Goal: Information Seeking & Learning: Check status

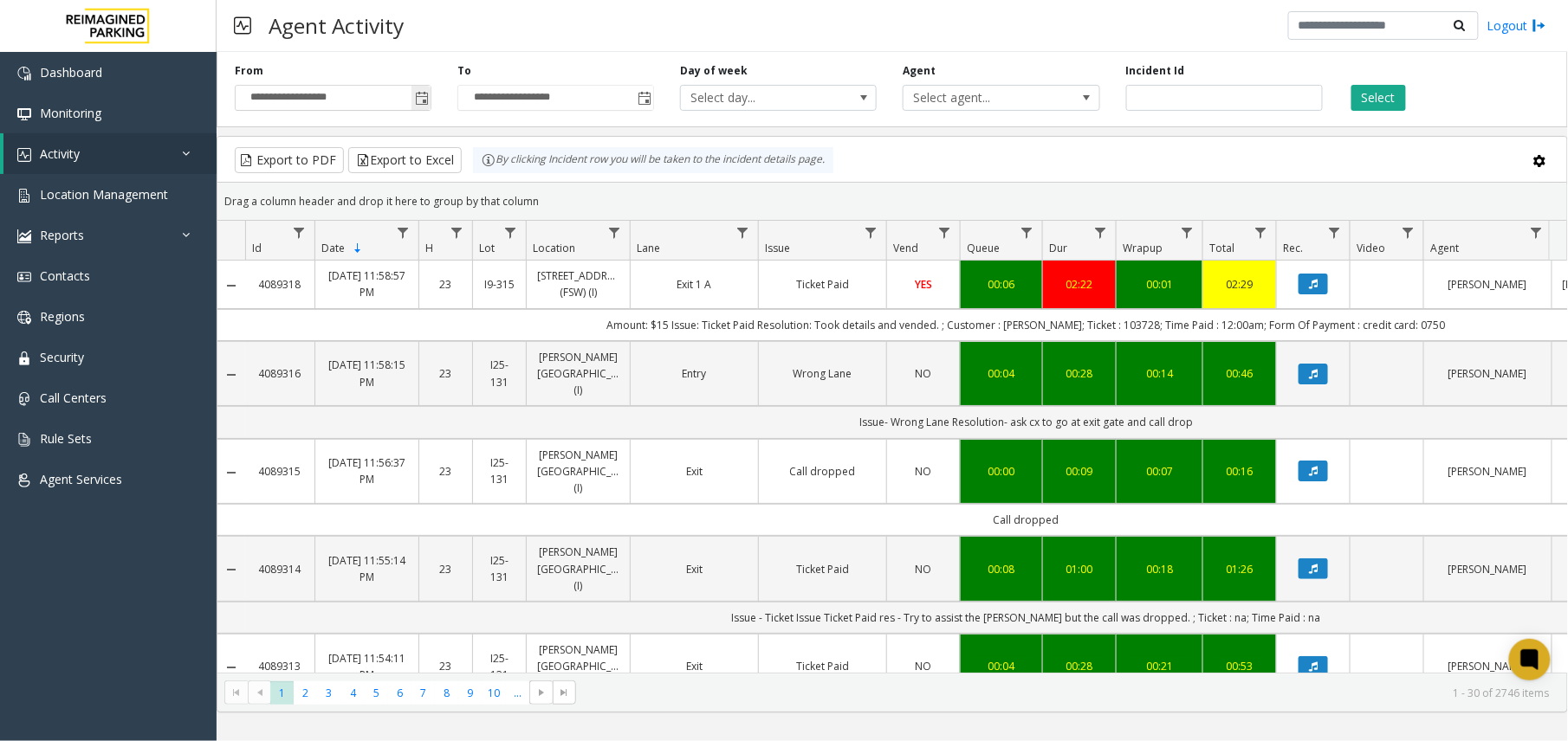
click at [428, 108] on span "Toggle popup" at bounding box center [421, 98] width 19 height 28
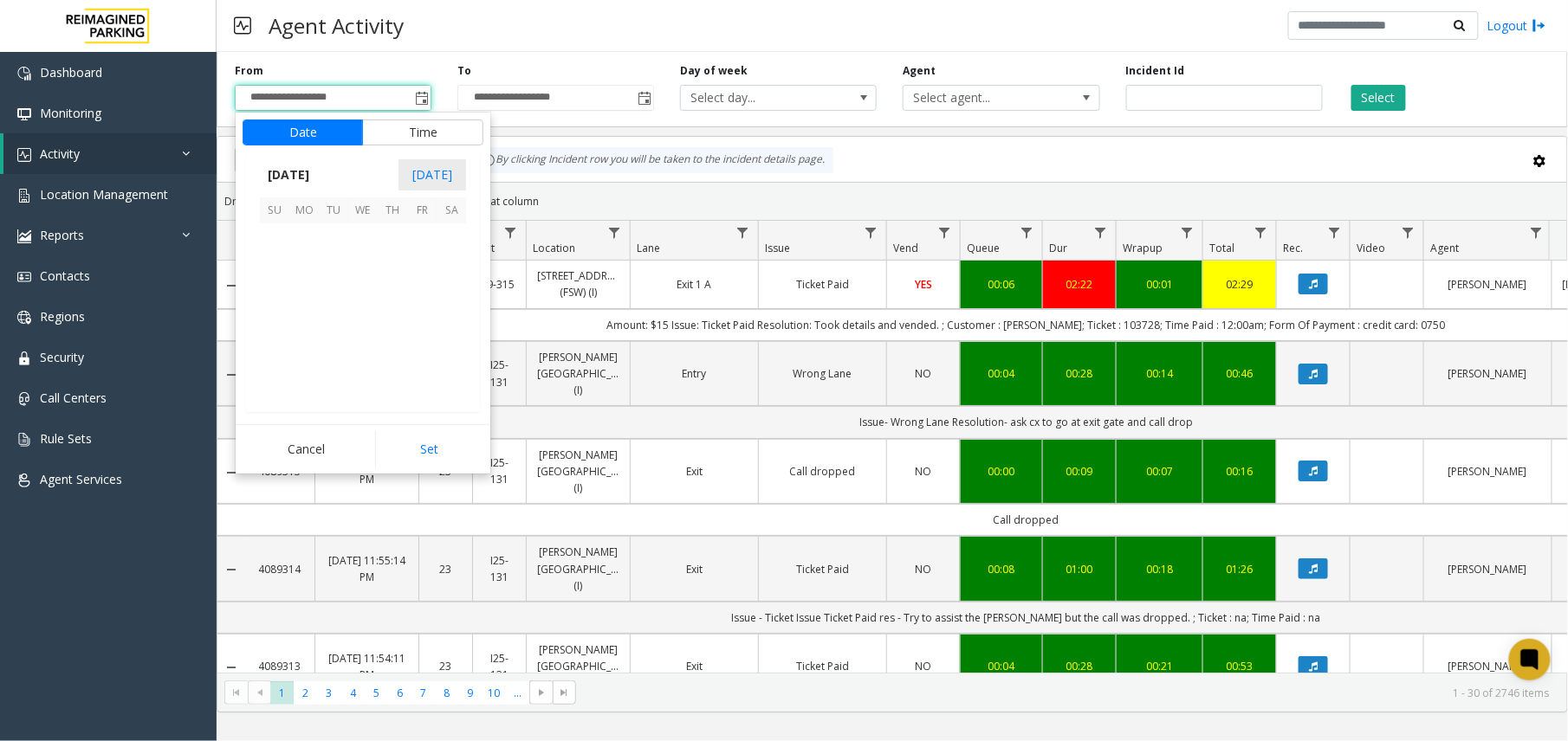
scroll to position [311041, 0]
click at [331, 375] on span "30" at bounding box center [333, 380] width 29 height 29
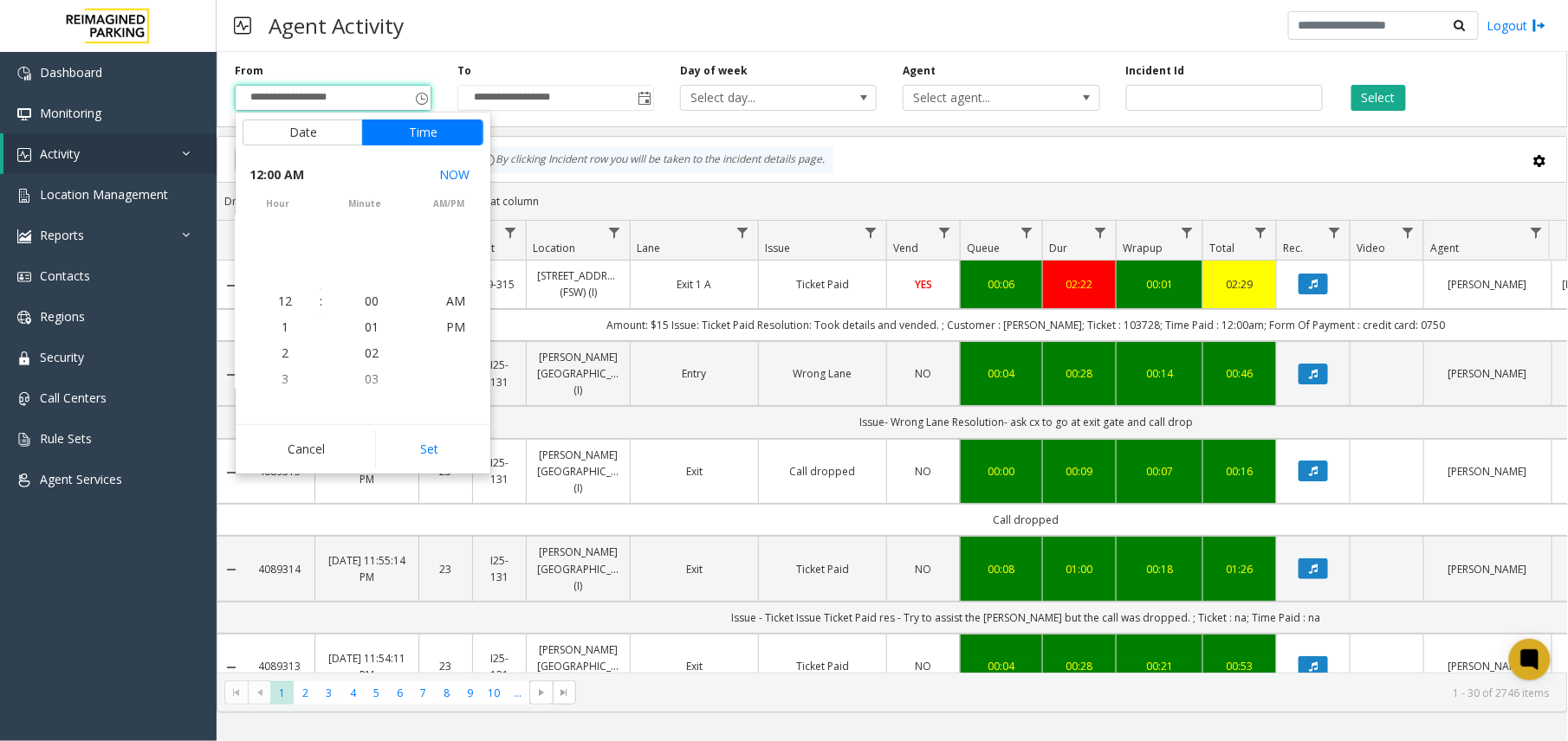
scroll to position [310835, 0]
click at [425, 441] on button "Set" at bounding box center [430, 449] width 109 height 38
type input "**********"
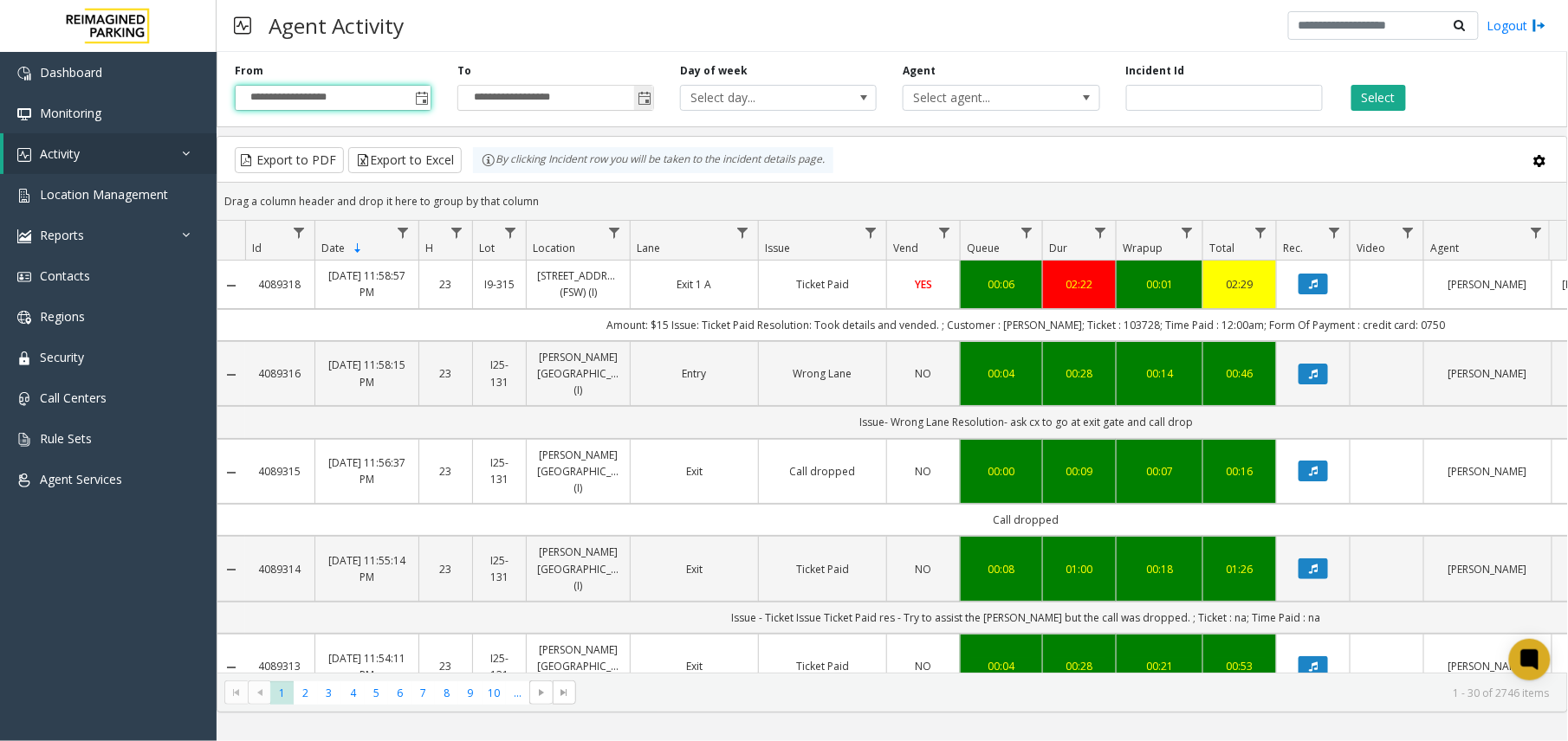
click at [640, 97] on span "Toggle popup" at bounding box center [645, 99] width 14 height 14
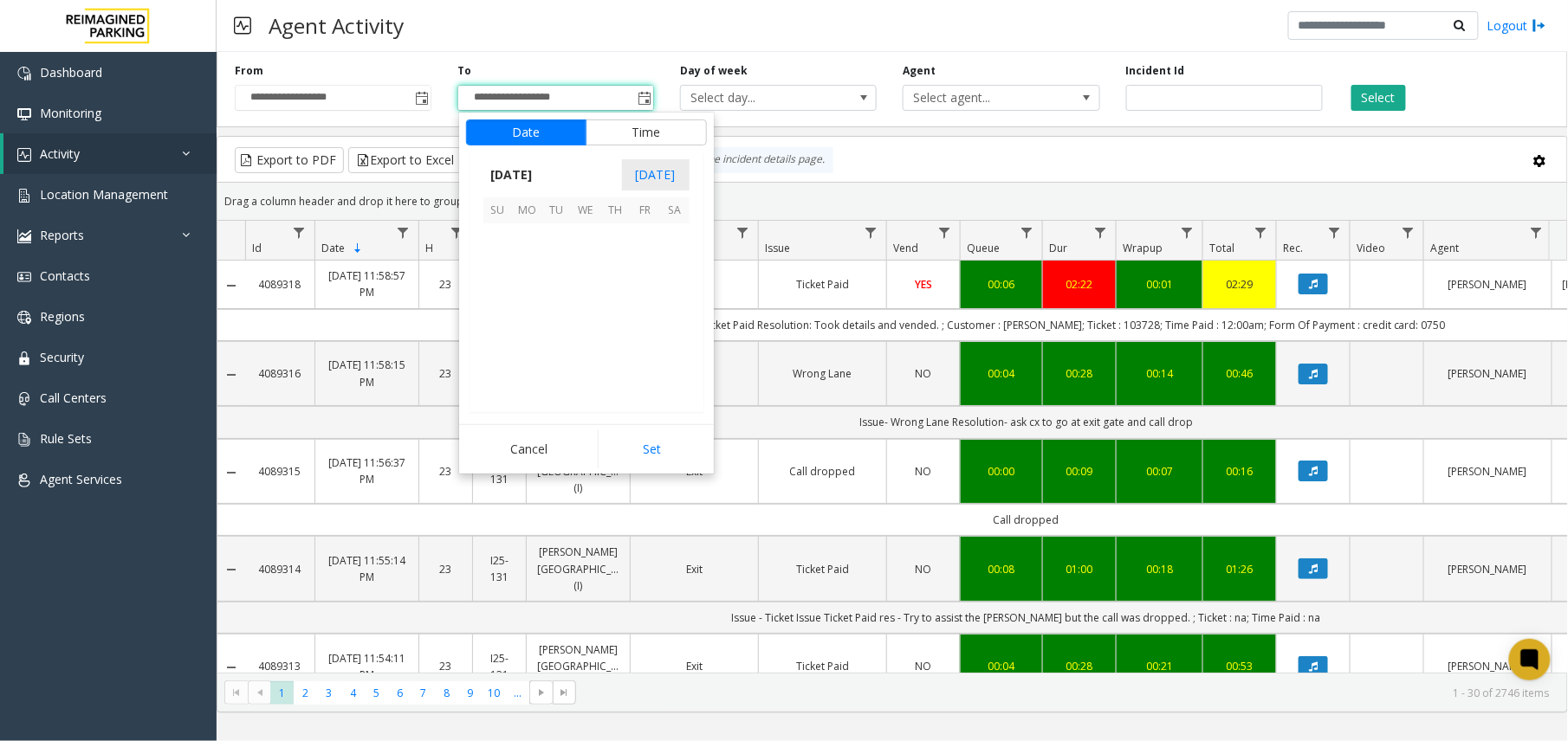
scroll to position [26, 0]
click at [620, 236] on span "2" at bounding box center [616, 238] width 29 height 29
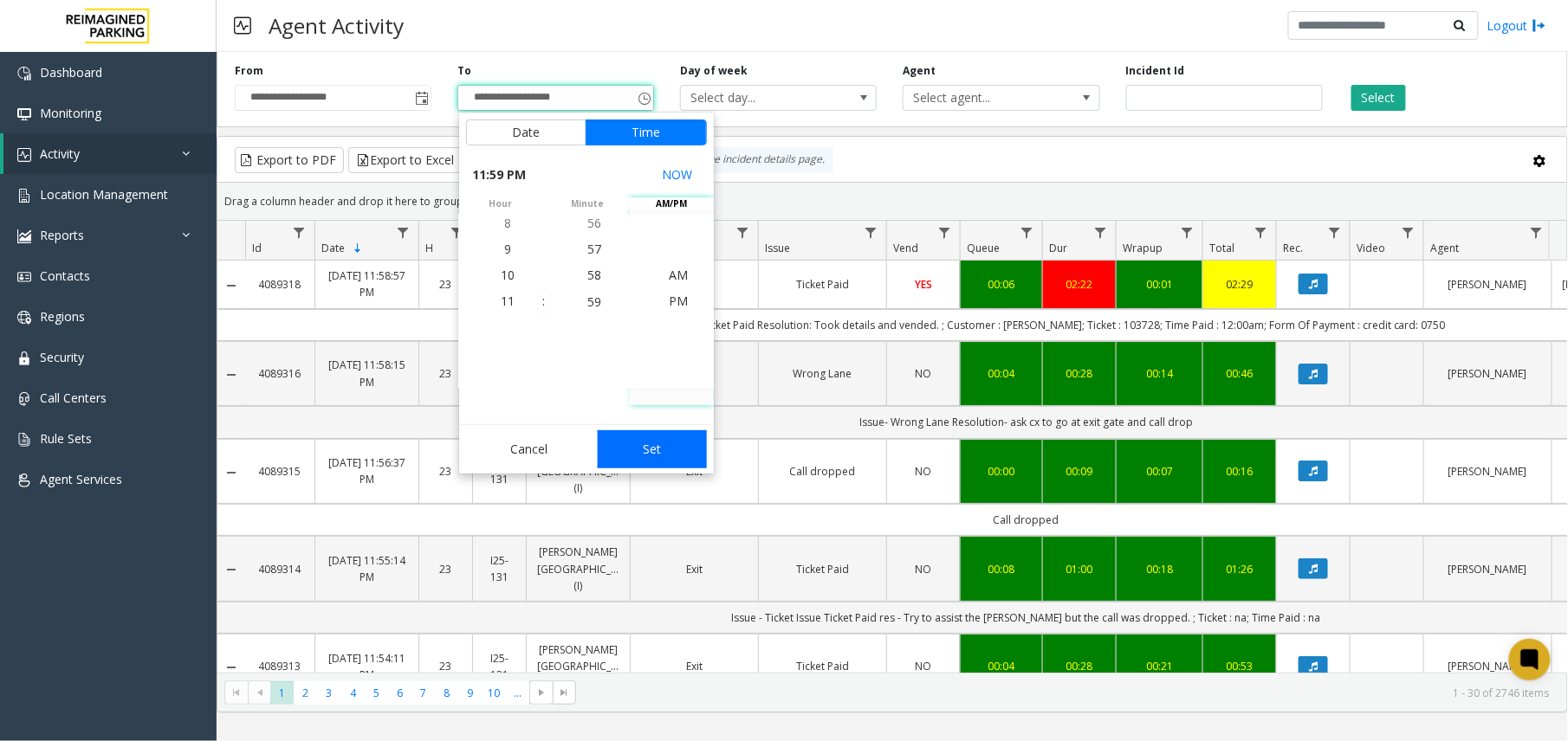
click at [666, 449] on button "Set" at bounding box center [652, 449] width 109 height 38
type input "**********"
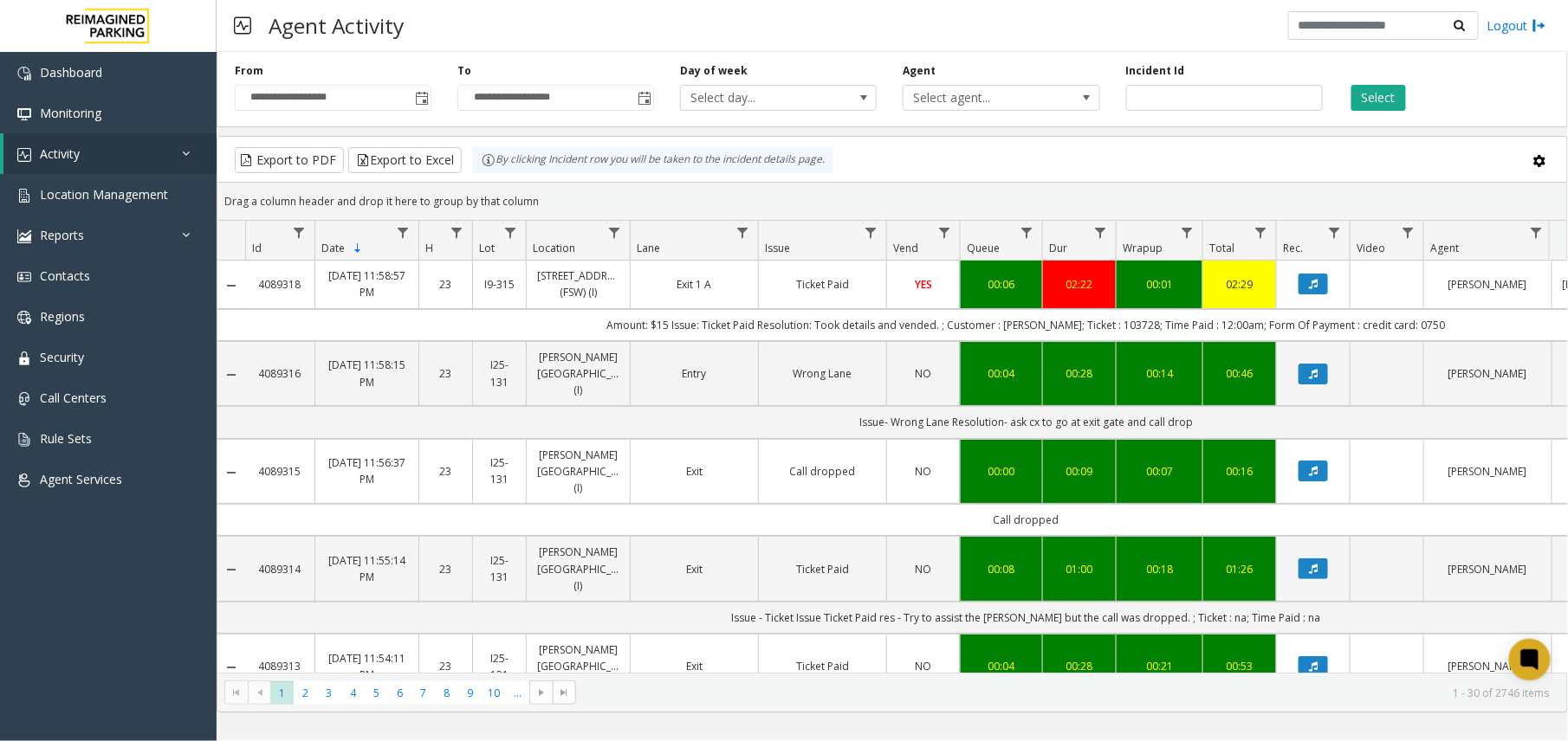
click at [991, 76] on div "Agent Select agent..." at bounding box center [1001, 86] width 223 height 47
click at [998, 95] on span "Select agent..." at bounding box center [981, 98] width 156 height 24
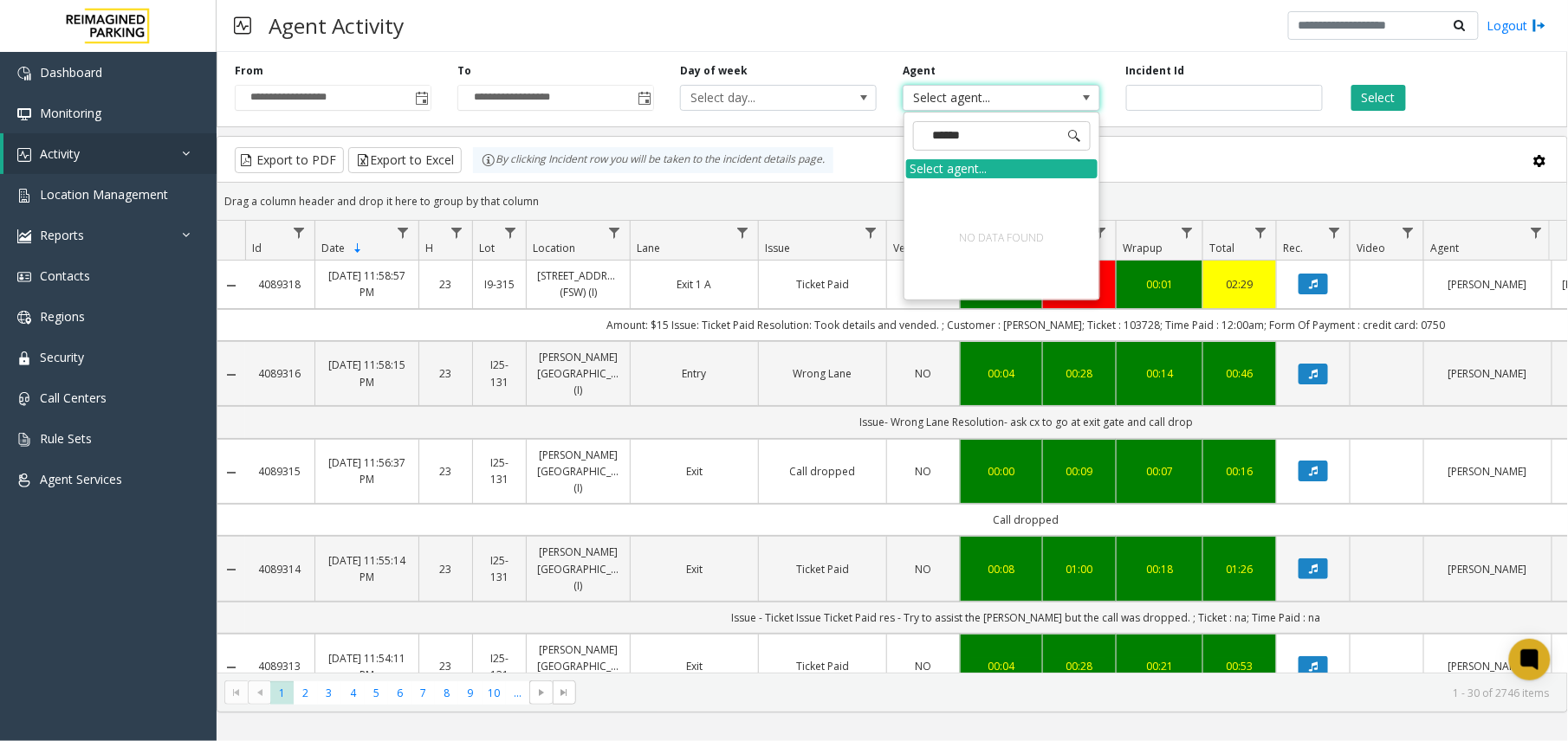
type input "*******"
drag, startPoint x: 1057, startPoint y: 130, endPoint x: 469, endPoint y: 178, distance: 590.0
click at [469, 178] on app-root "**********" at bounding box center [784, 370] width 1568 height 741
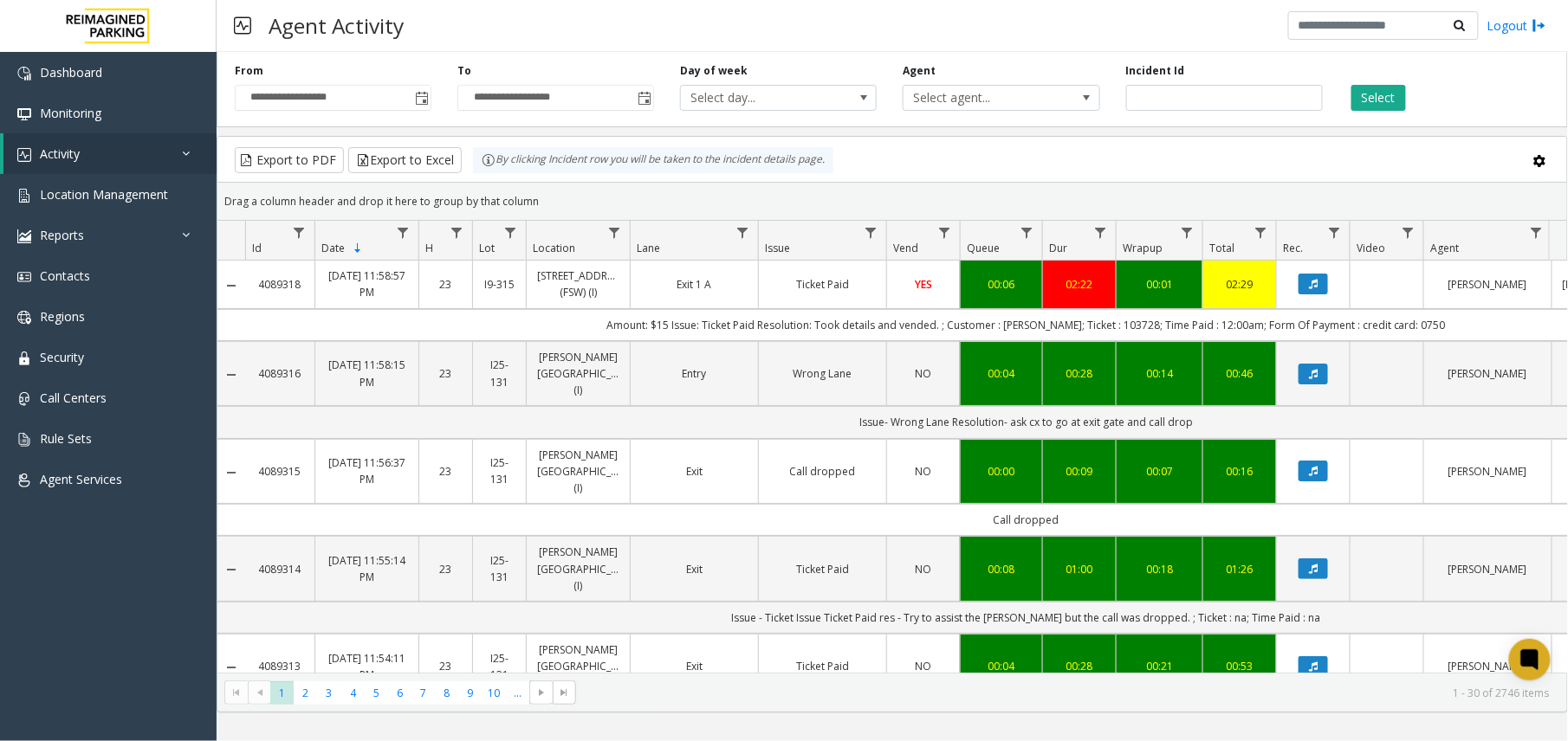
click at [1224, 145] on kendo-grid-toolbar "Export to PDF Export to Excel By clicking Incident row you will be taken to the…" at bounding box center [892, 159] width 1350 height 45
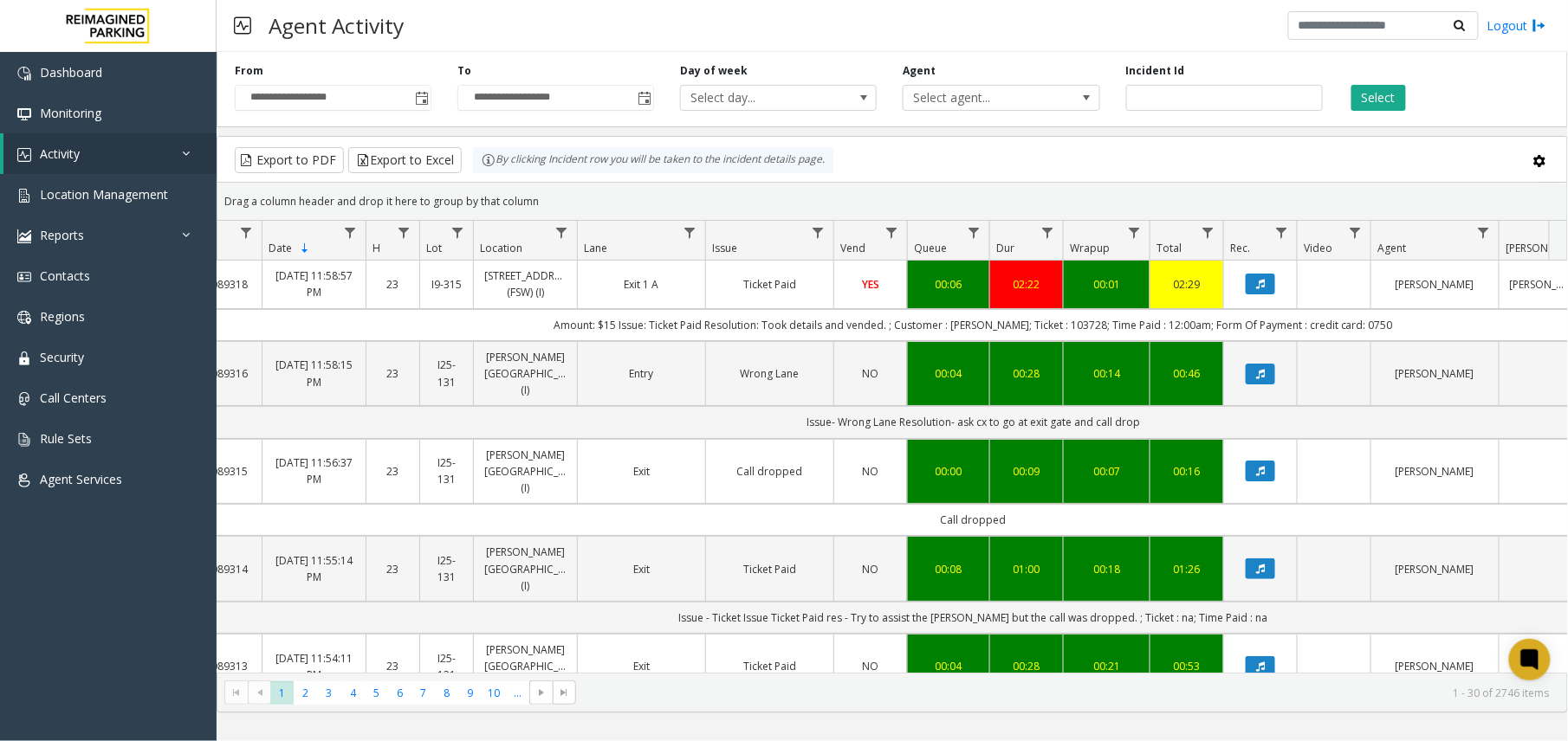
scroll to position [0, 90]
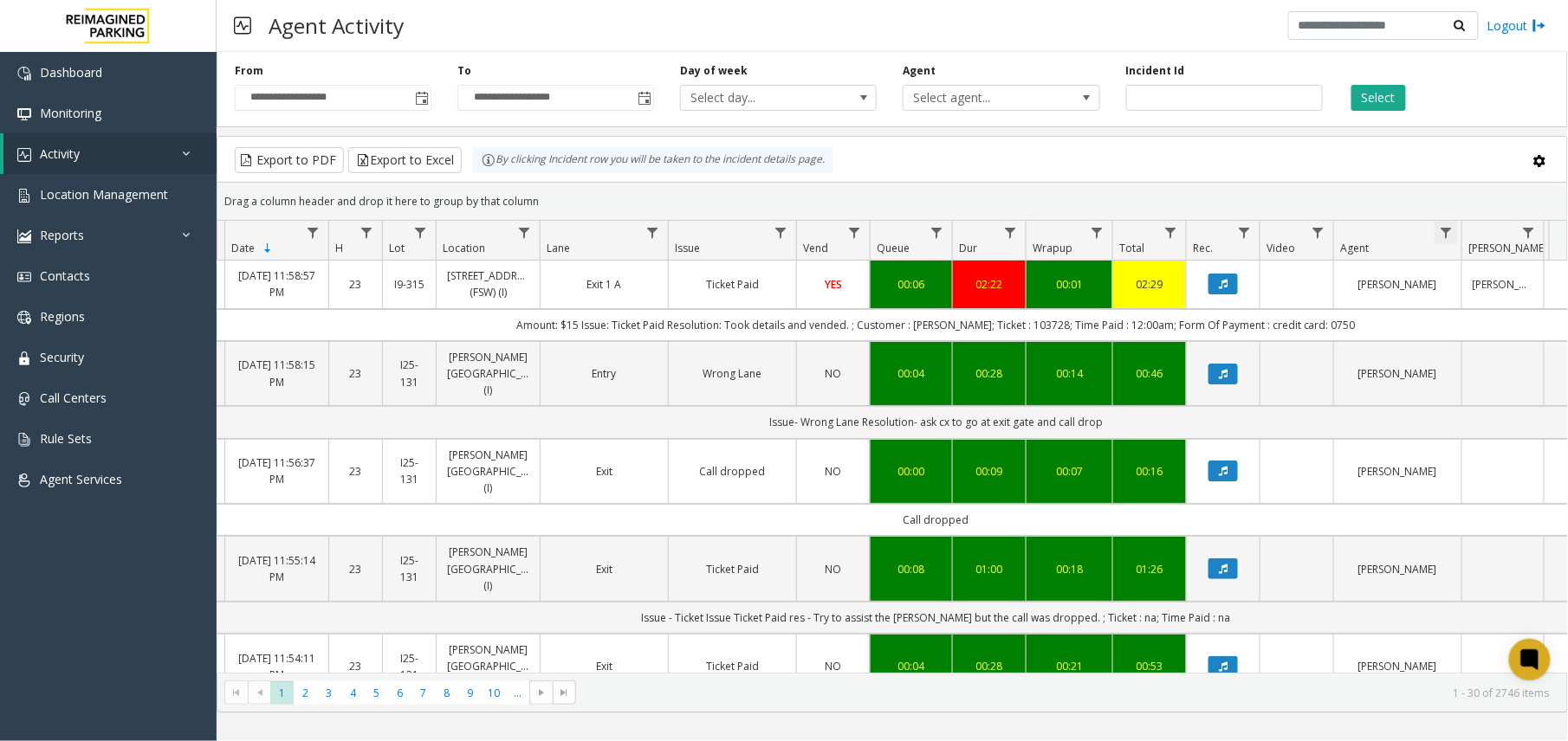
click at [1453, 228] on span "Data table" at bounding box center [1446, 233] width 14 height 14
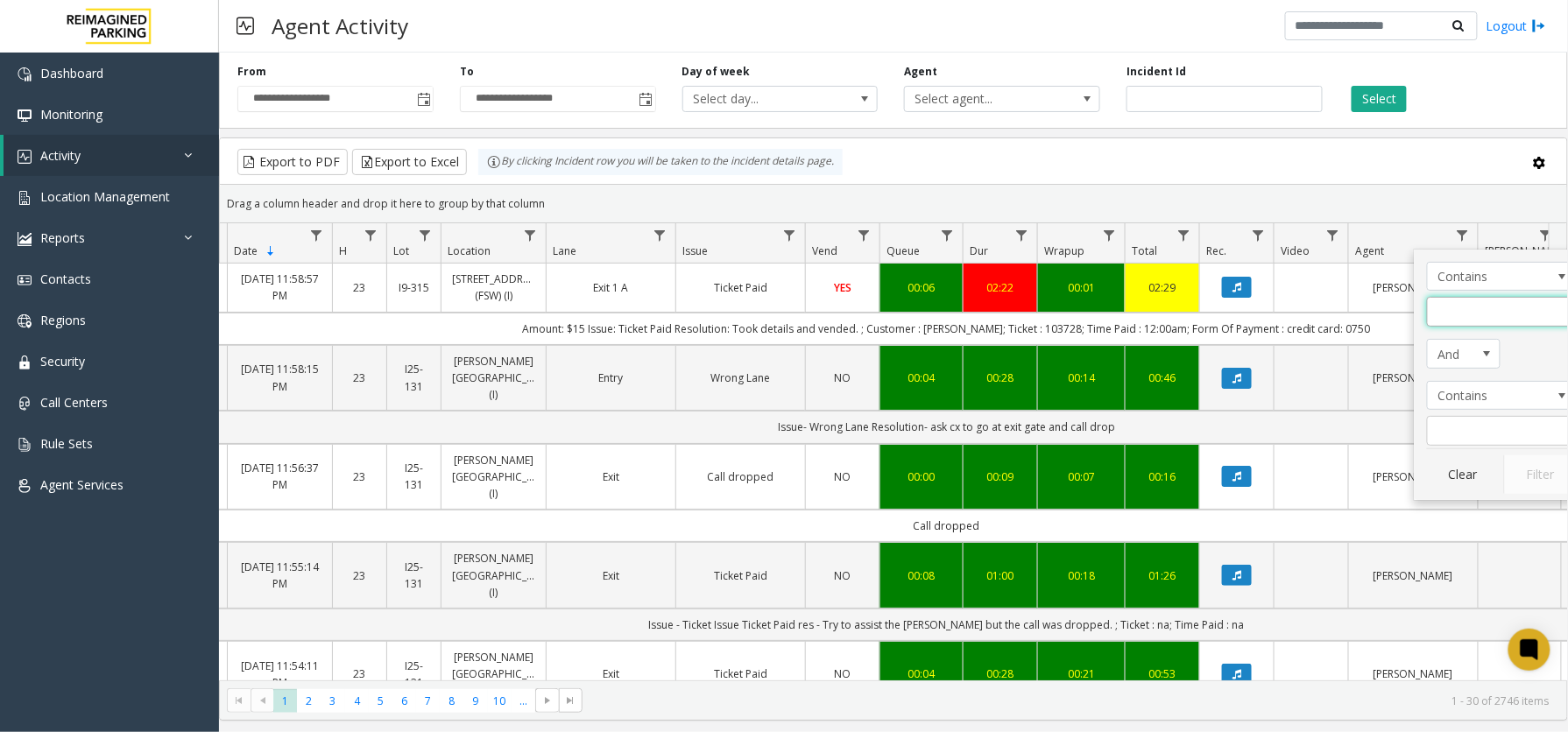
click at [1469, 302] on input "Agent Filter" at bounding box center [1501, 312] width 149 height 29
type input "*******"
click at [1559, 474] on button "Filter" at bounding box center [1539, 475] width 71 height 38
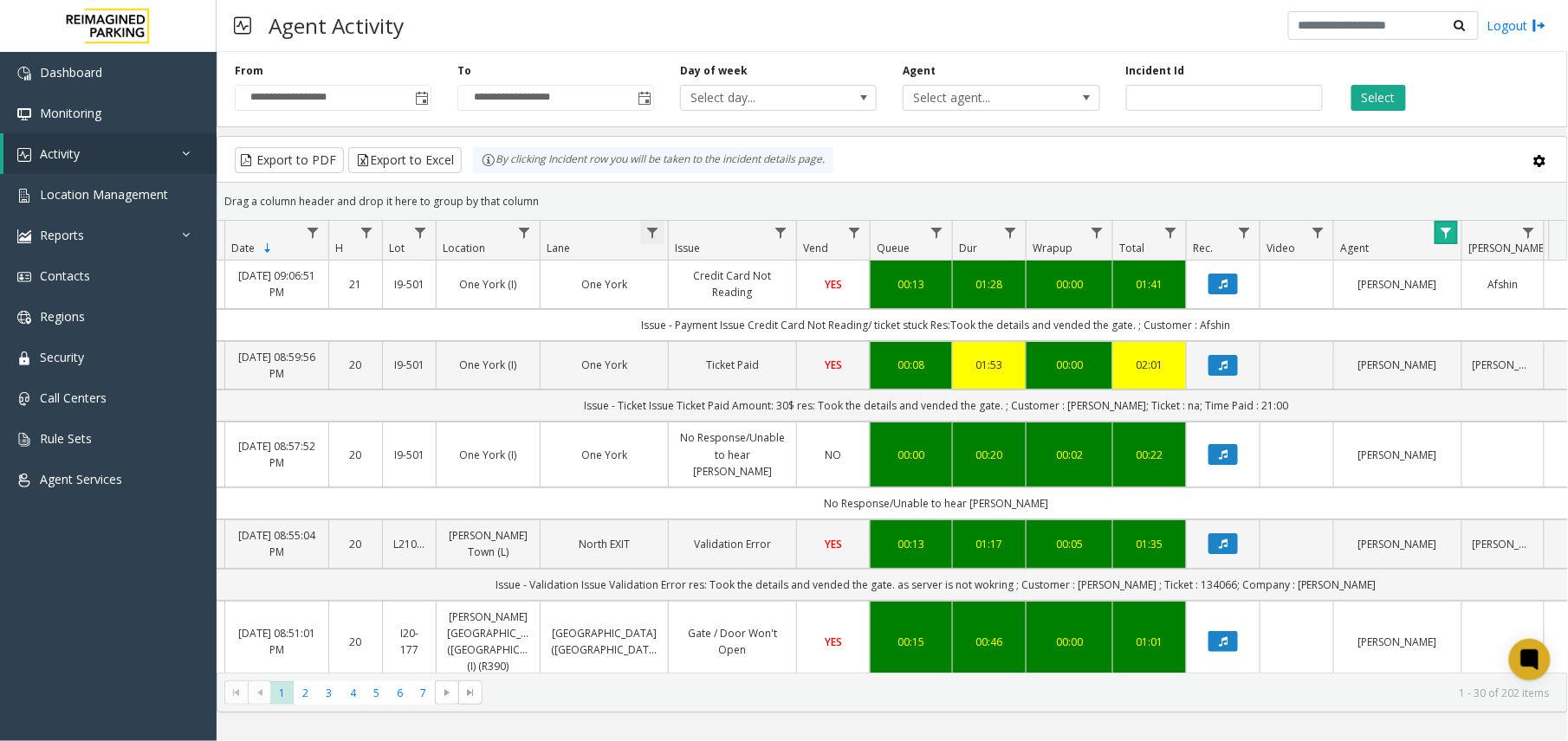
click at [646, 233] on span "Data table" at bounding box center [652, 233] width 14 height 14
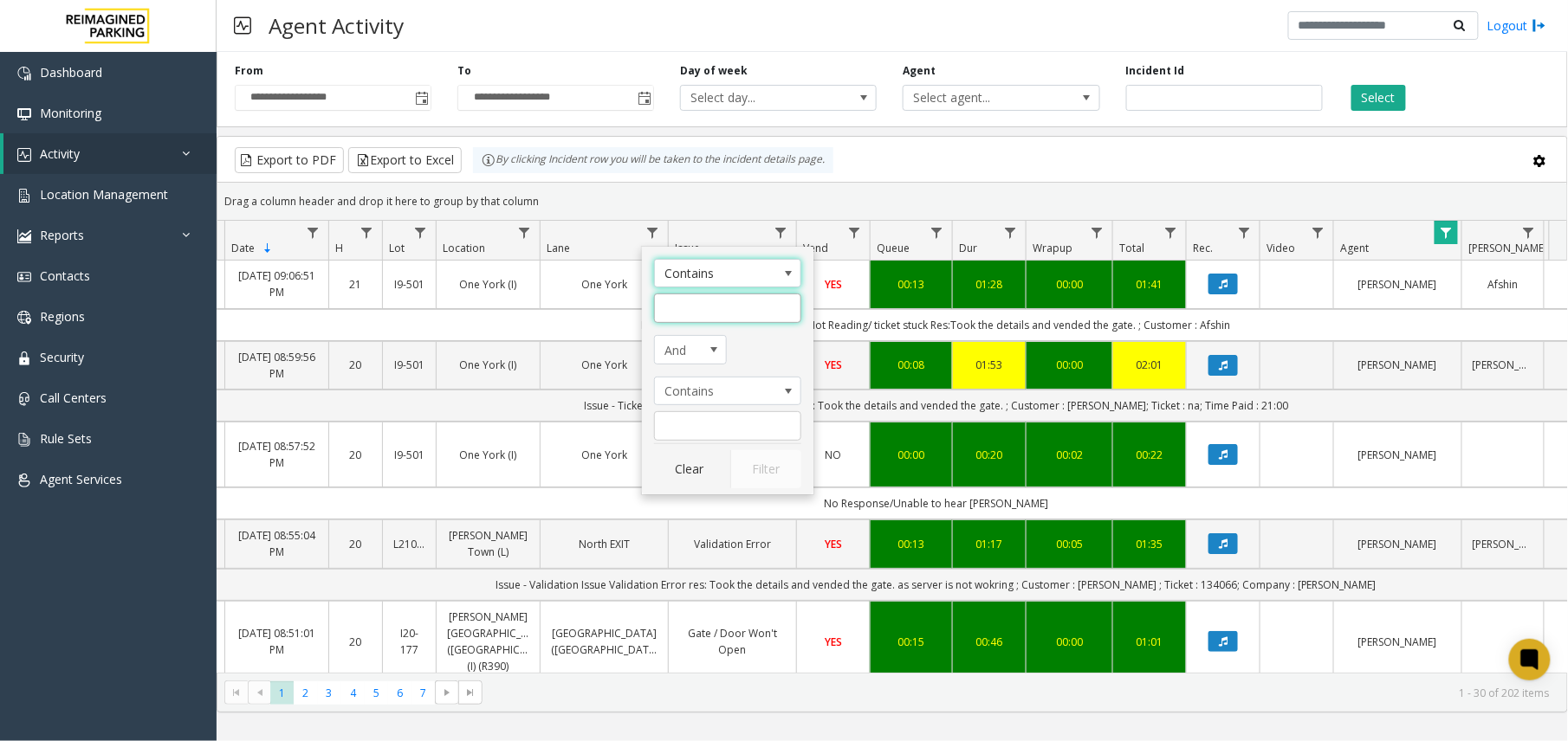
click at [687, 305] on input "Lane Filter" at bounding box center [728, 309] width 147 height 29
type input "******"
click button "Filter" at bounding box center [766, 469] width 71 height 38
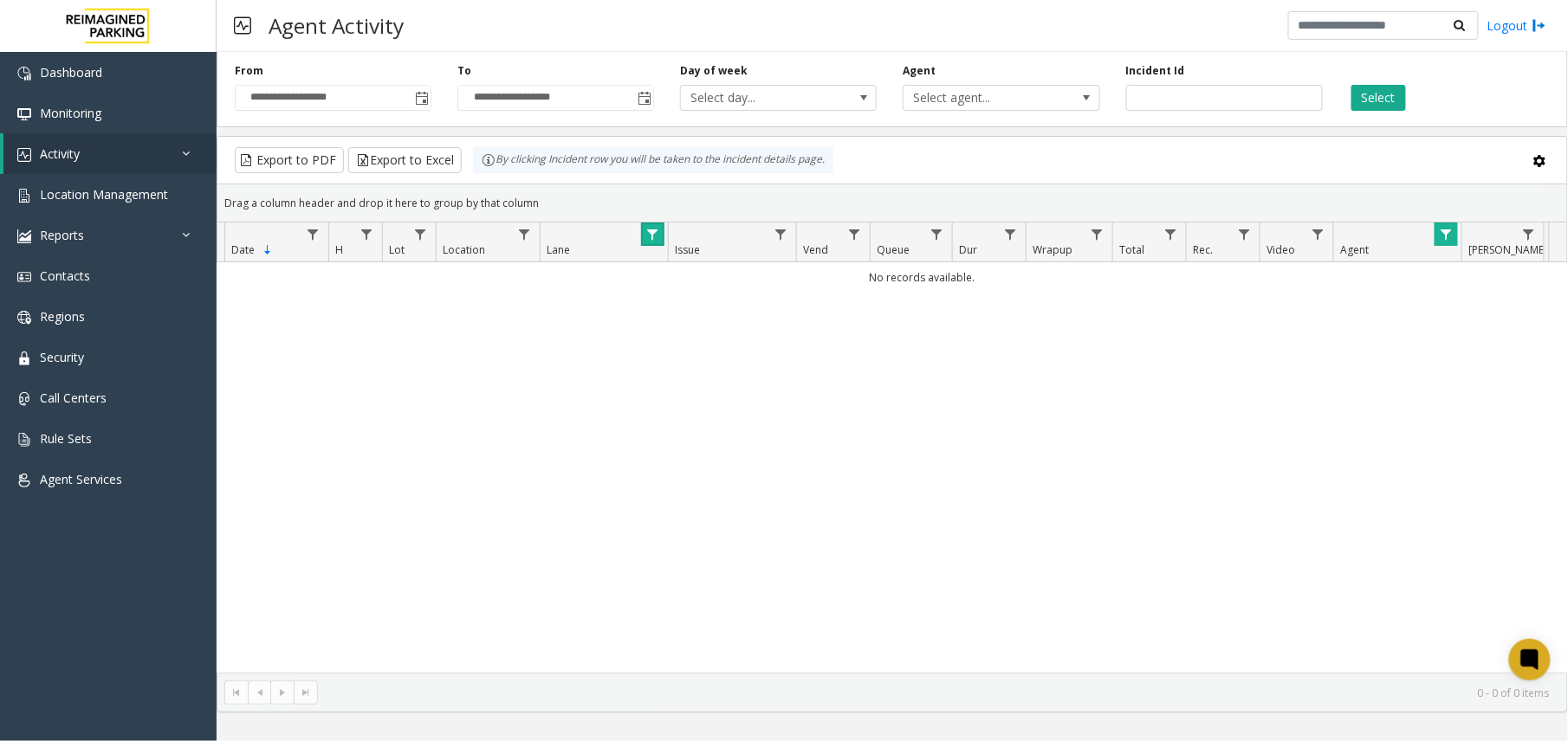
click at [1439, 232] on span "Data table" at bounding box center [1446, 234] width 14 height 14
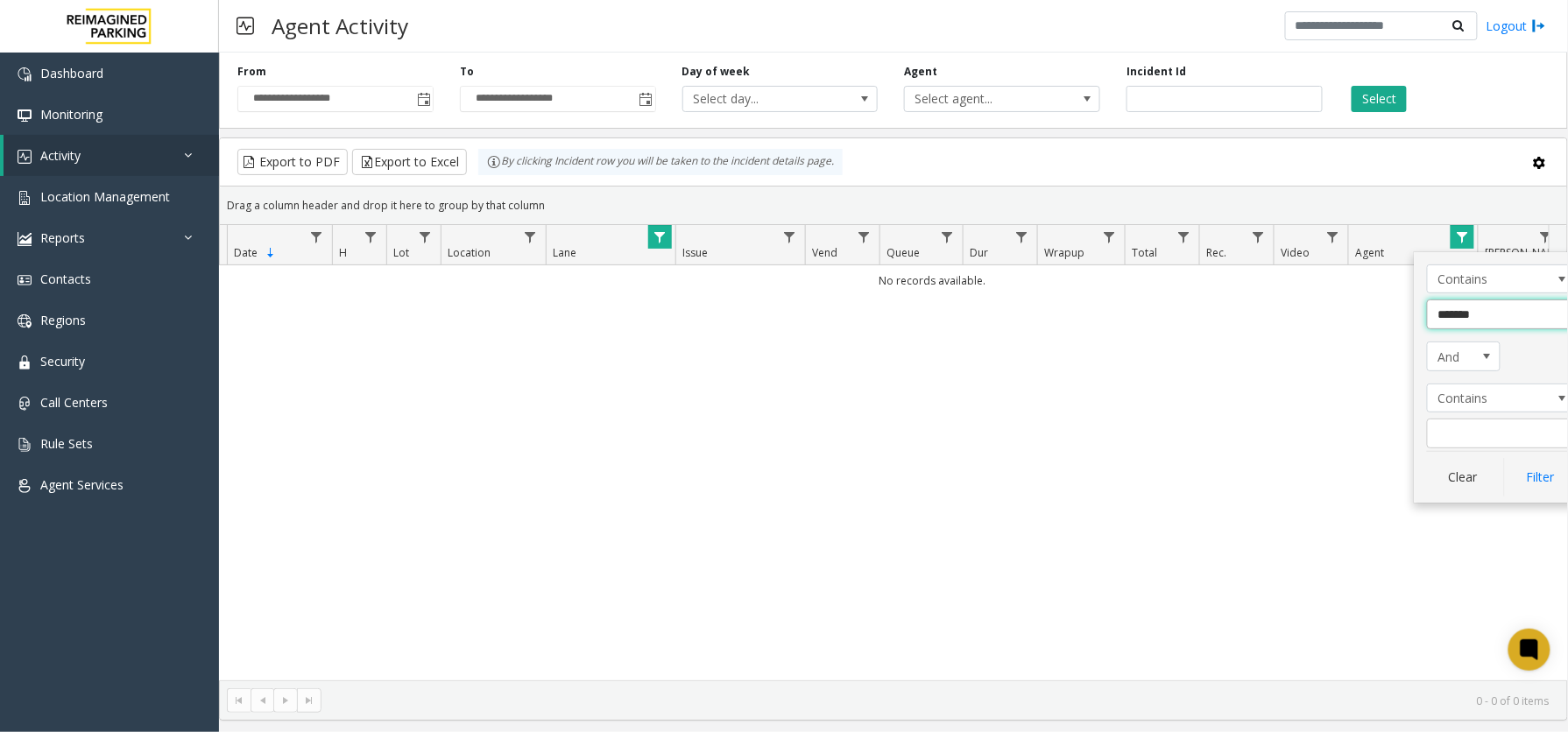
click at [1460, 315] on input "*******" at bounding box center [1501, 314] width 149 height 29
click at [1456, 475] on button "Clear" at bounding box center [1461, 477] width 71 height 38
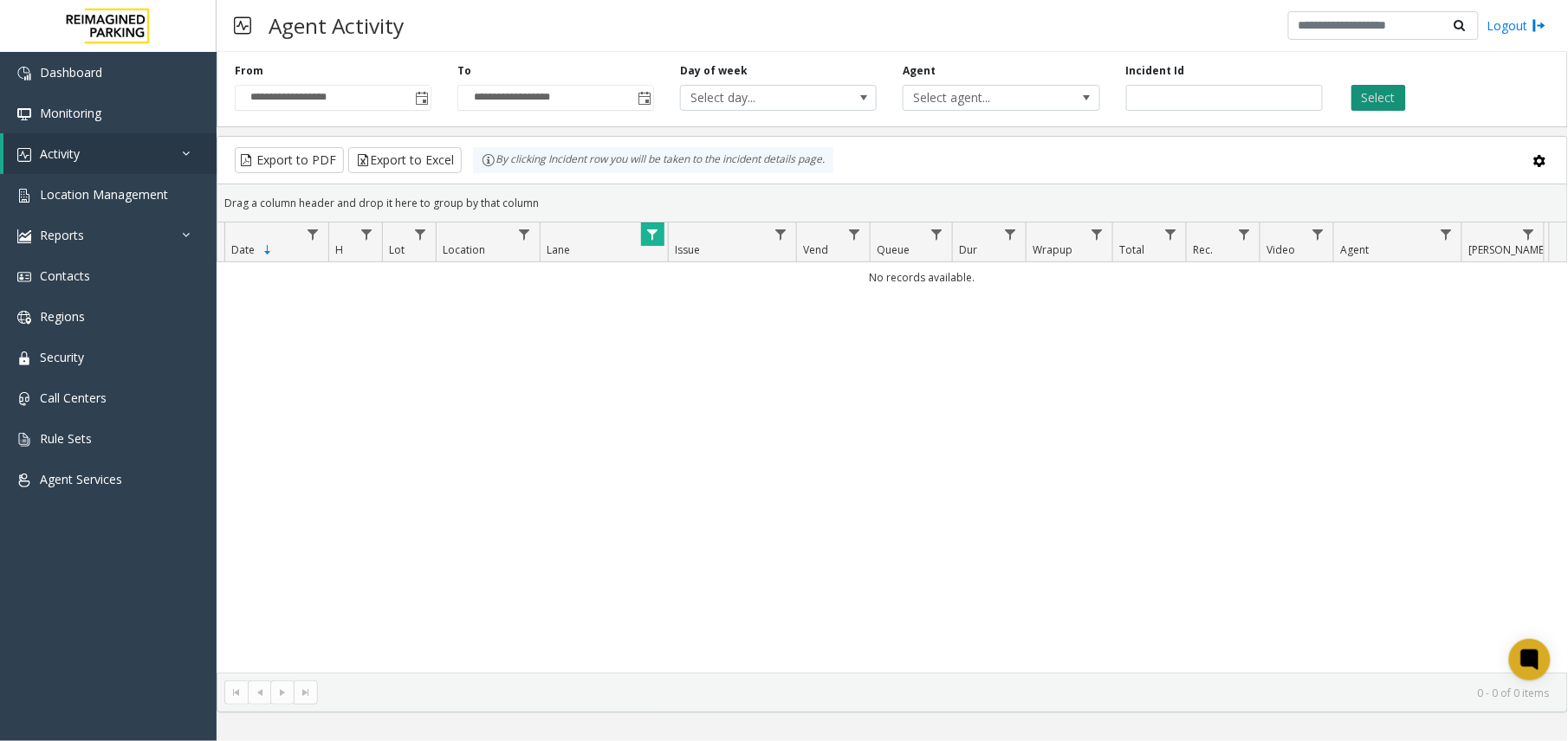
click at [1390, 99] on button "Select" at bounding box center [1379, 98] width 54 height 26
click at [658, 232] on span "Data table" at bounding box center [652, 234] width 14 height 14
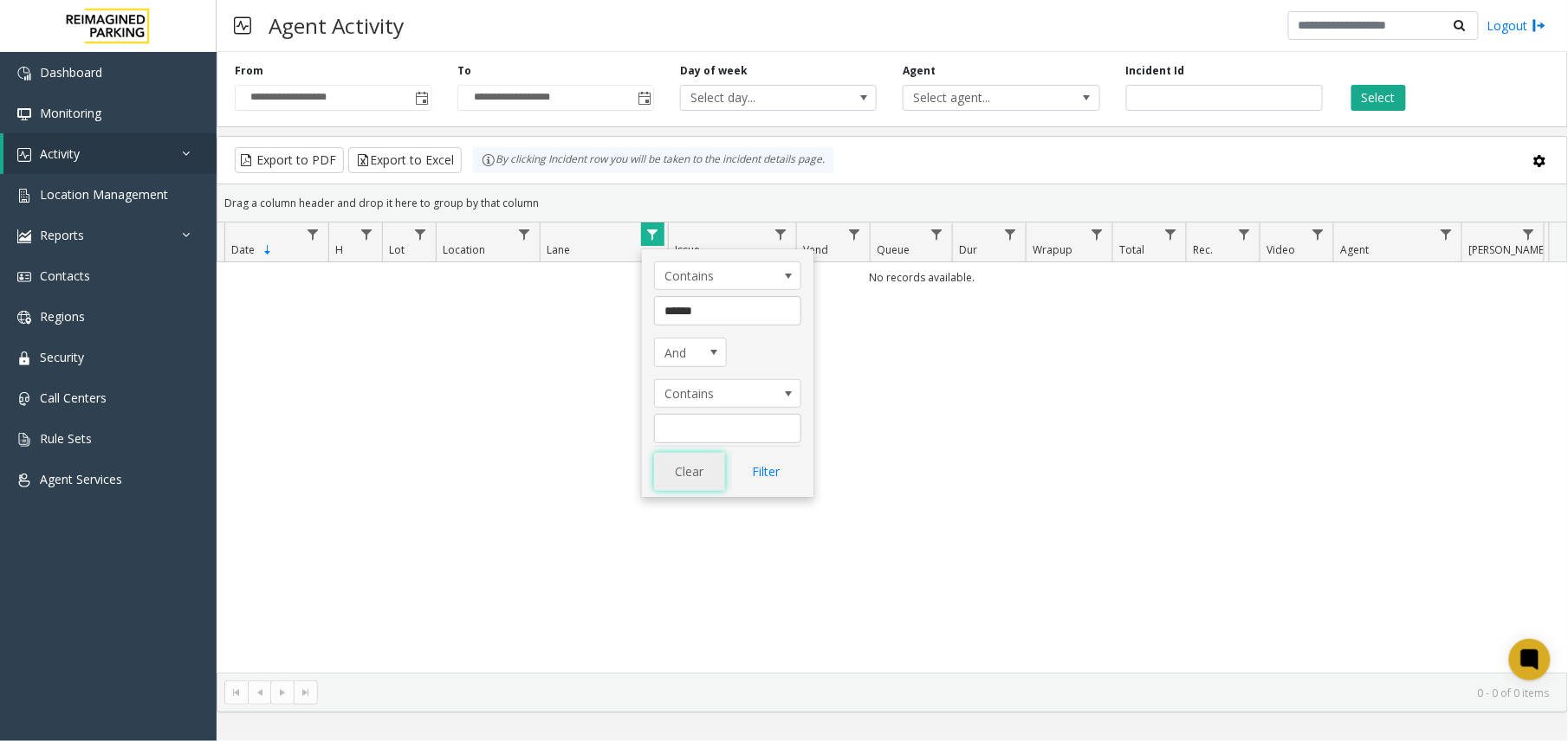
click at [691, 472] on button "Clear" at bounding box center [689, 471] width 71 height 38
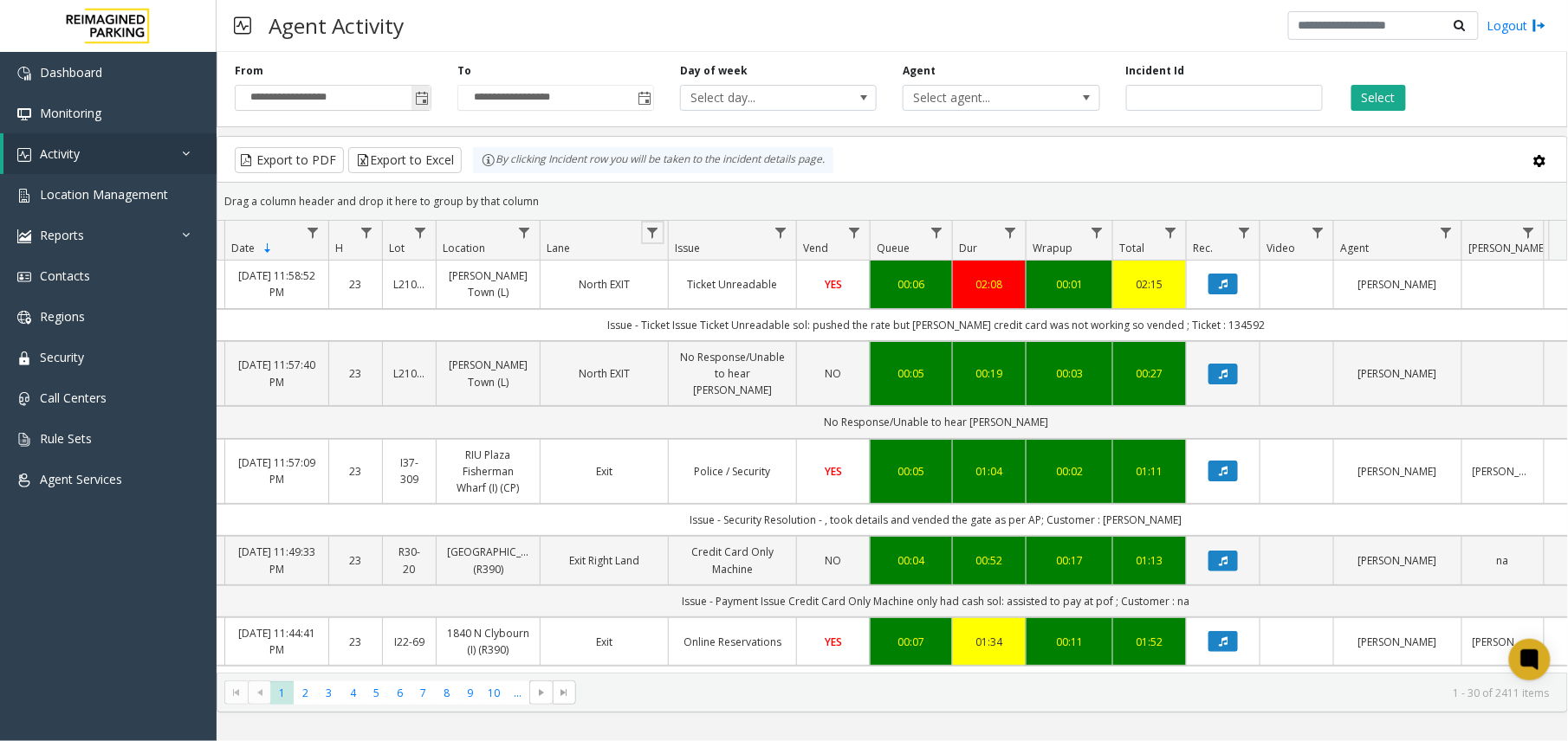
click at [415, 104] on span "Toggle popup" at bounding box center [422, 99] width 14 height 14
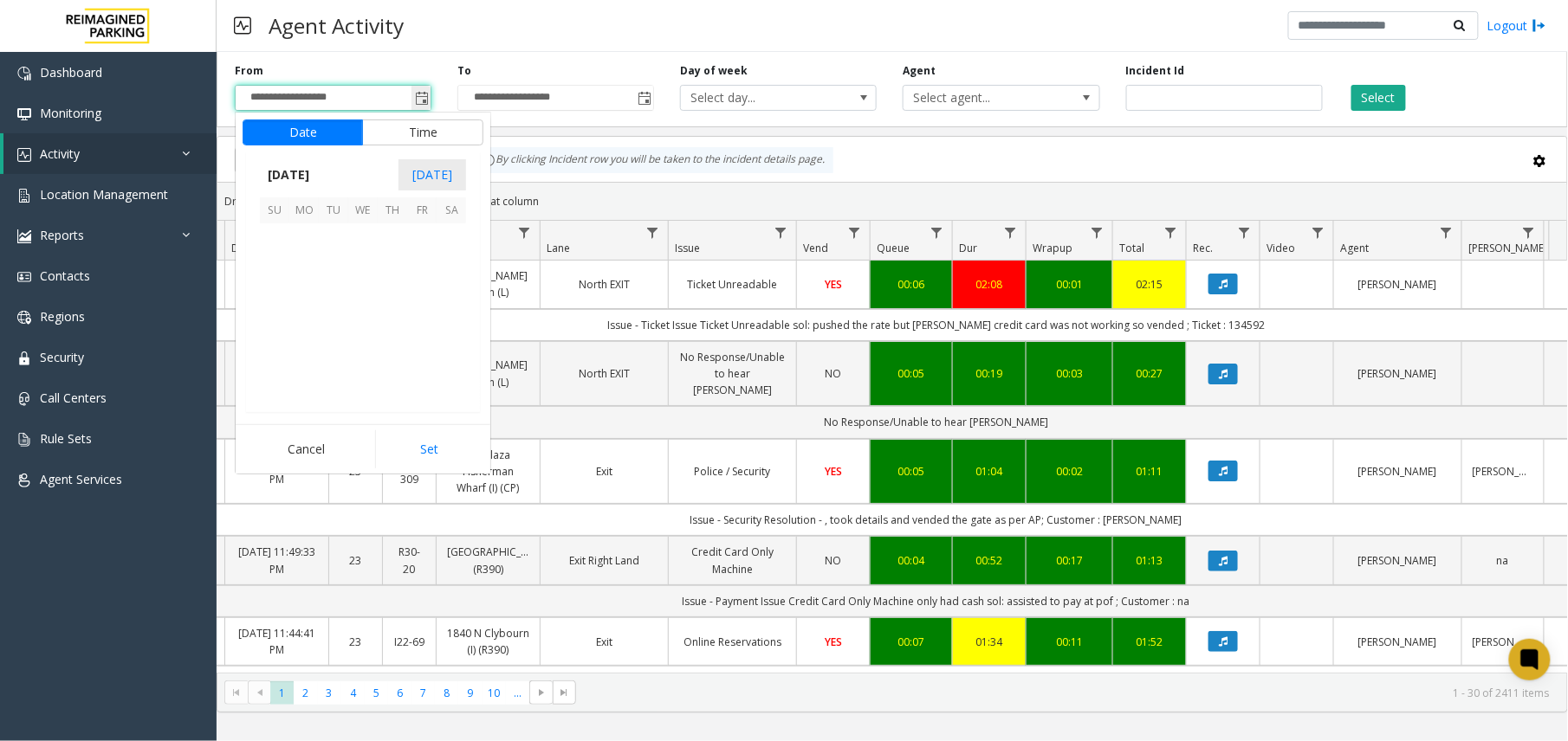
scroll to position [311041, 0]
click at [294, 265] on span "29" at bounding box center [304, 265] width 29 height 29
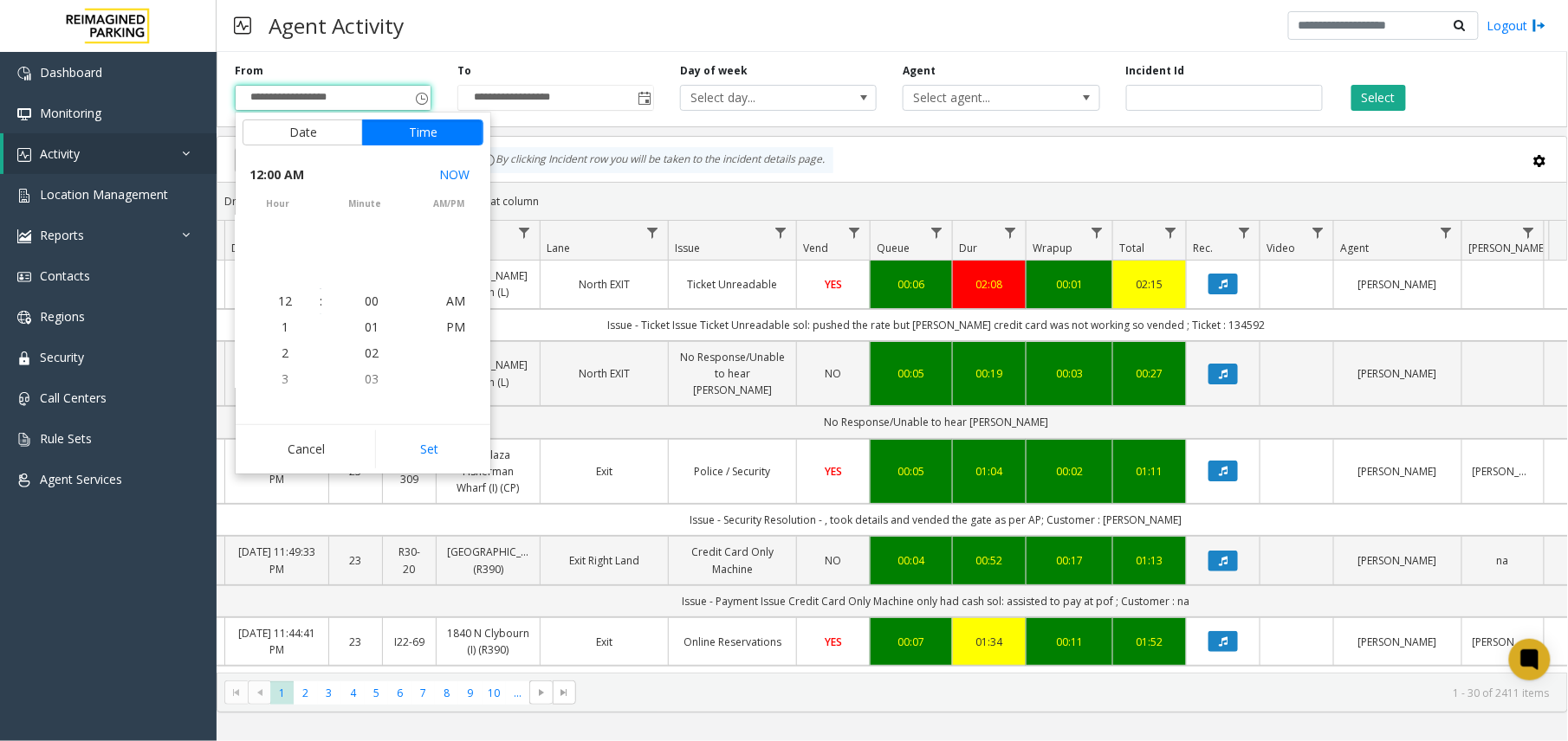
scroll to position [310835, 0]
click at [423, 451] on button "Set" at bounding box center [430, 449] width 109 height 38
type input "**********"
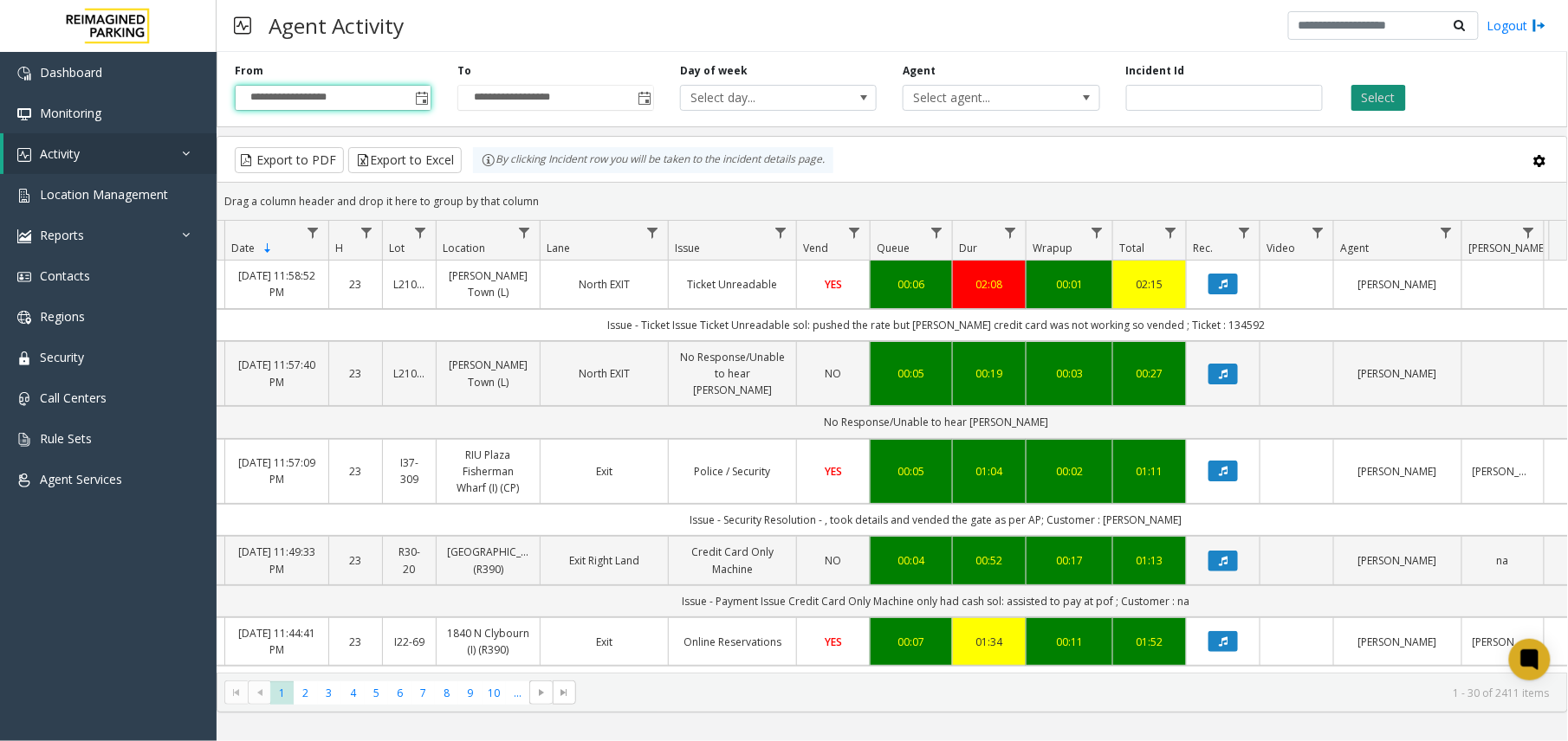
click at [1371, 104] on button "Select" at bounding box center [1379, 98] width 54 height 26
click at [522, 239] on span "Data table" at bounding box center [524, 233] width 14 height 14
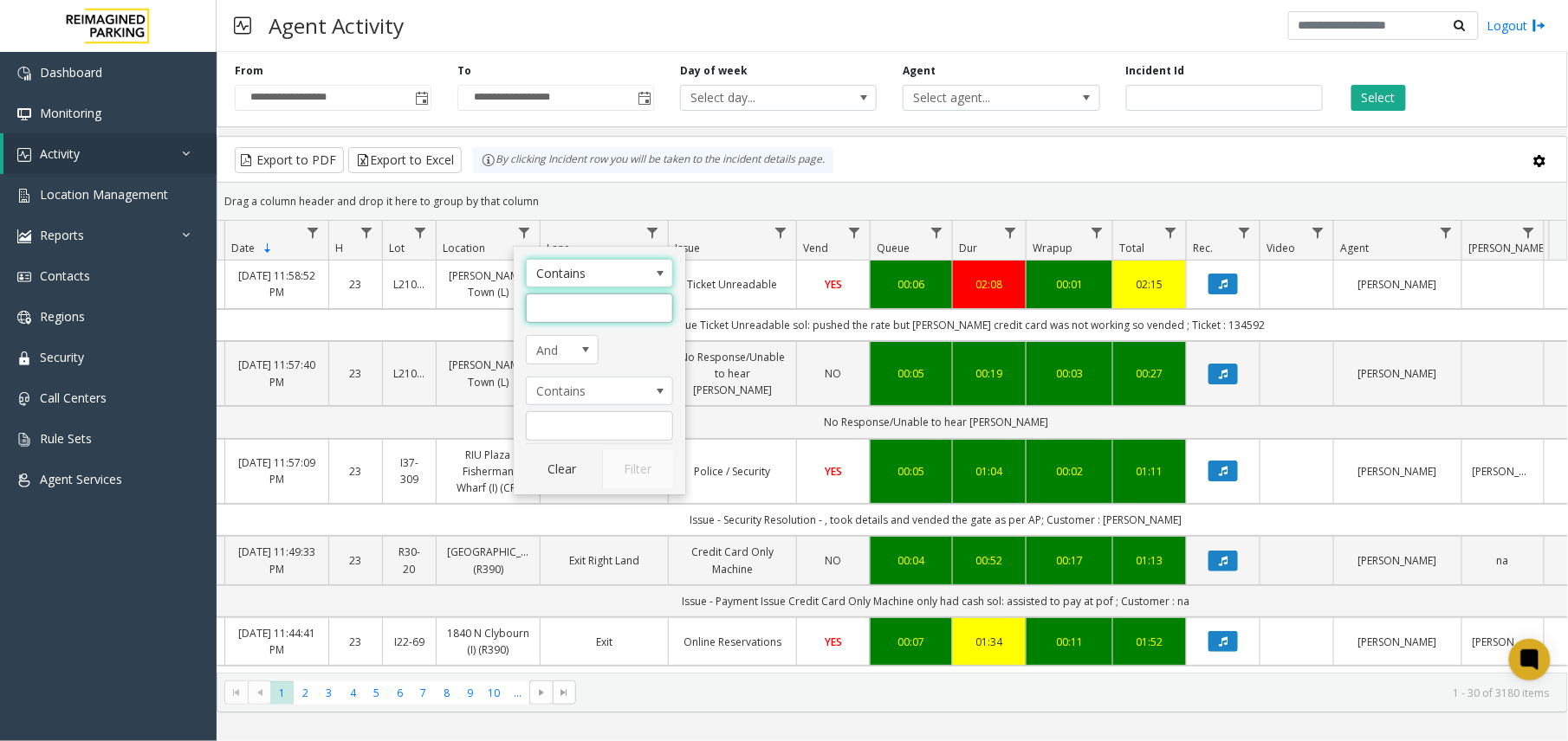
click at [580, 320] on input "Location Filter" at bounding box center [599, 309] width 147 height 29
type input "******"
click button "Filter" at bounding box center [637, 469] width 71 height 38
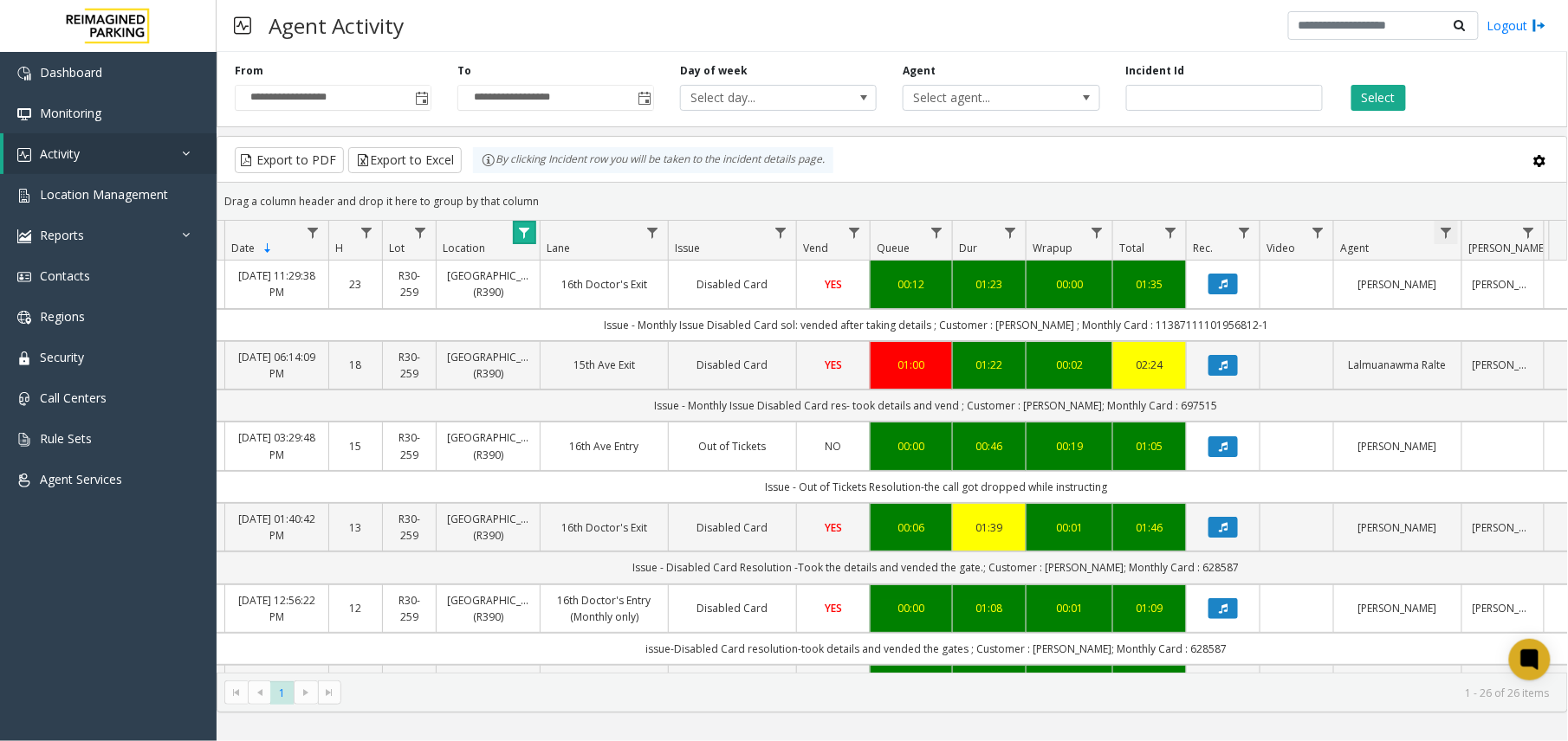
click at [1453, 236] on span "Data table" at bounding box center [1446, 233] width 14 height 14
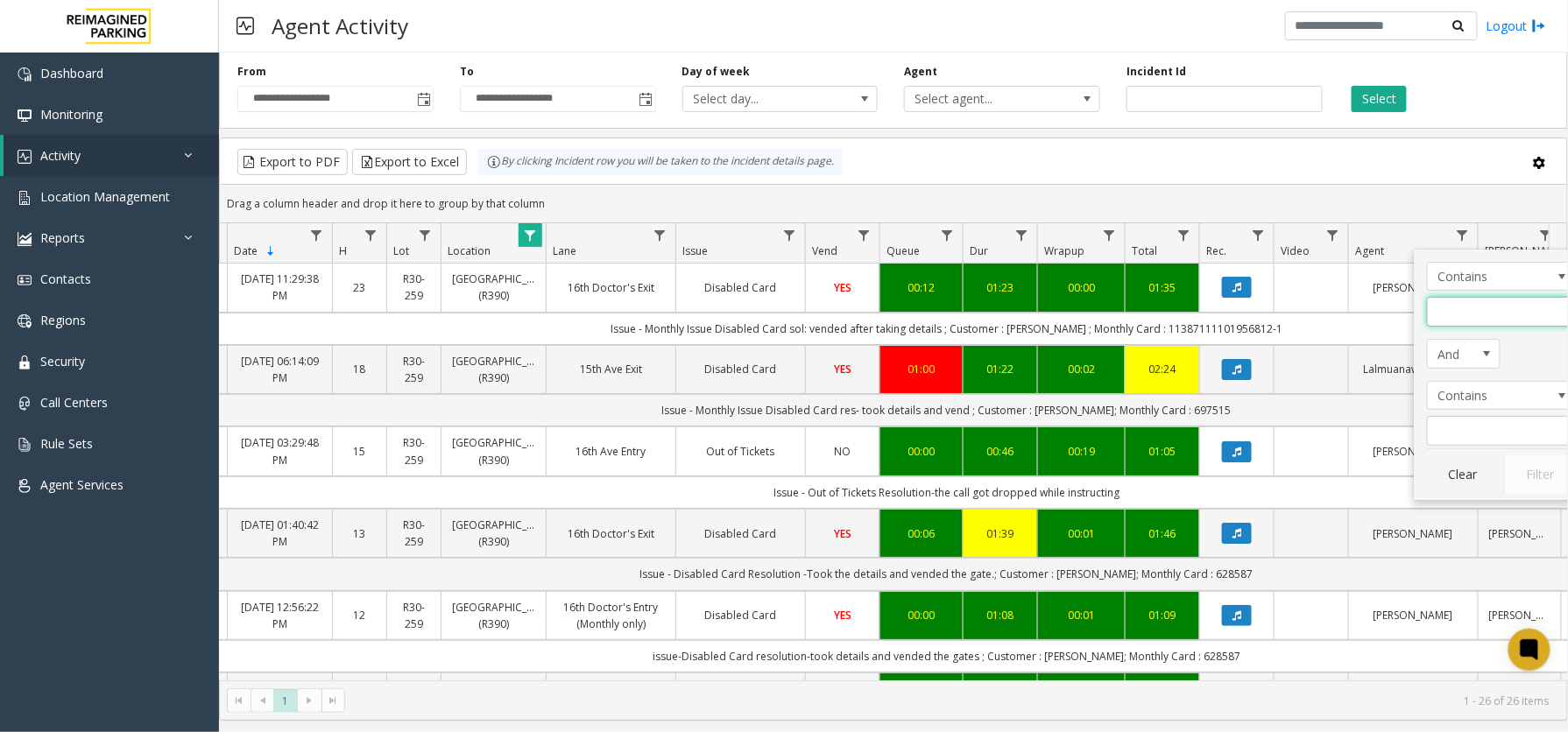
click at [1478, 310] on input "Agent Filter" at bounding box center [1501, 312] width 149 height 29
type input "******"
click button "Filter" at bounding box center [1539, 475] width 71 height 38
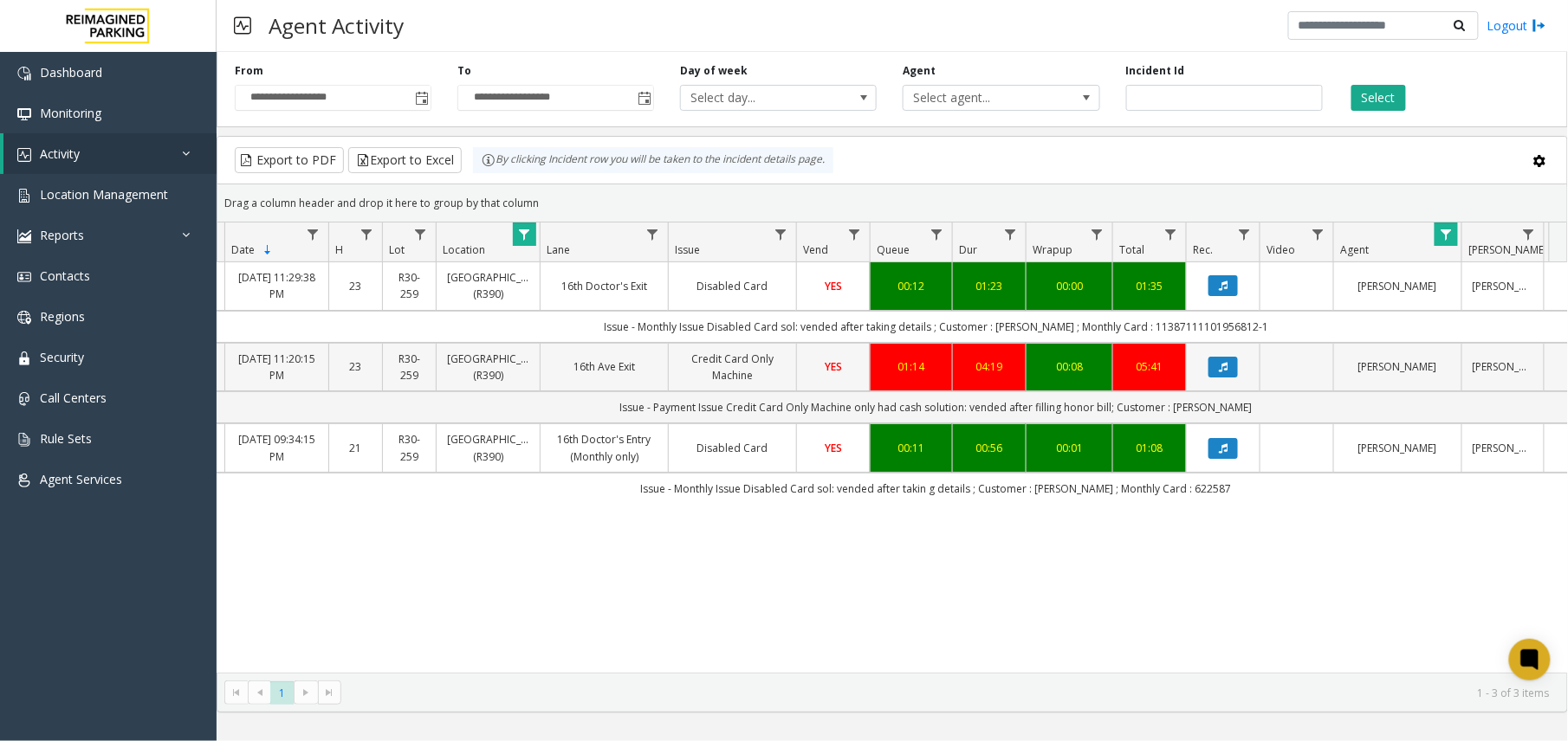
click at [950, 385] on td "01:14" at bounding box center [911, 368] width 82 height 48
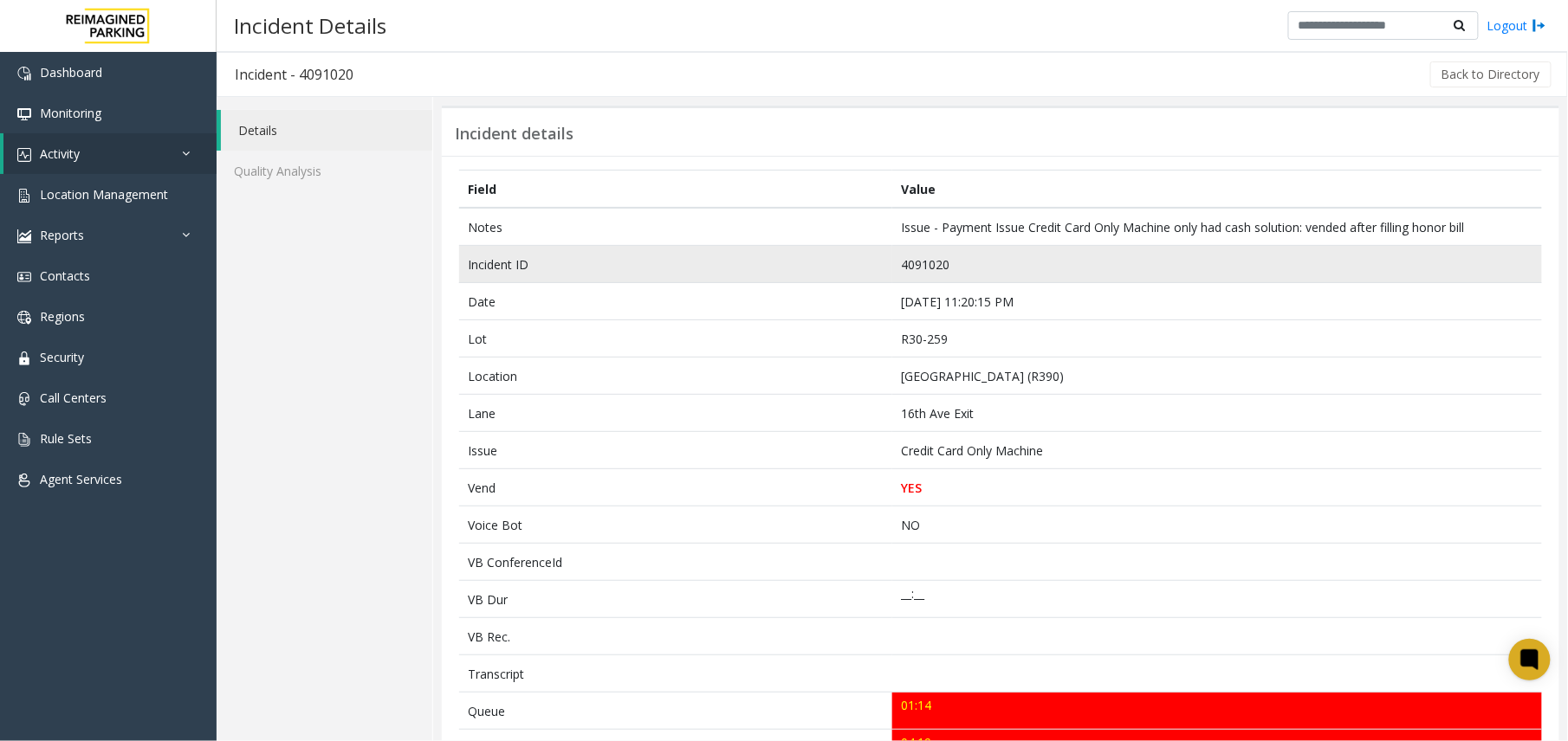
click at [931, 270] on td "4091020" at bounding box center [1217, 264] width 649 height 37
copy td "4091020"
click at [903, 271] on td "4091020" at bounding box center [1217, 264] width 649 height 37
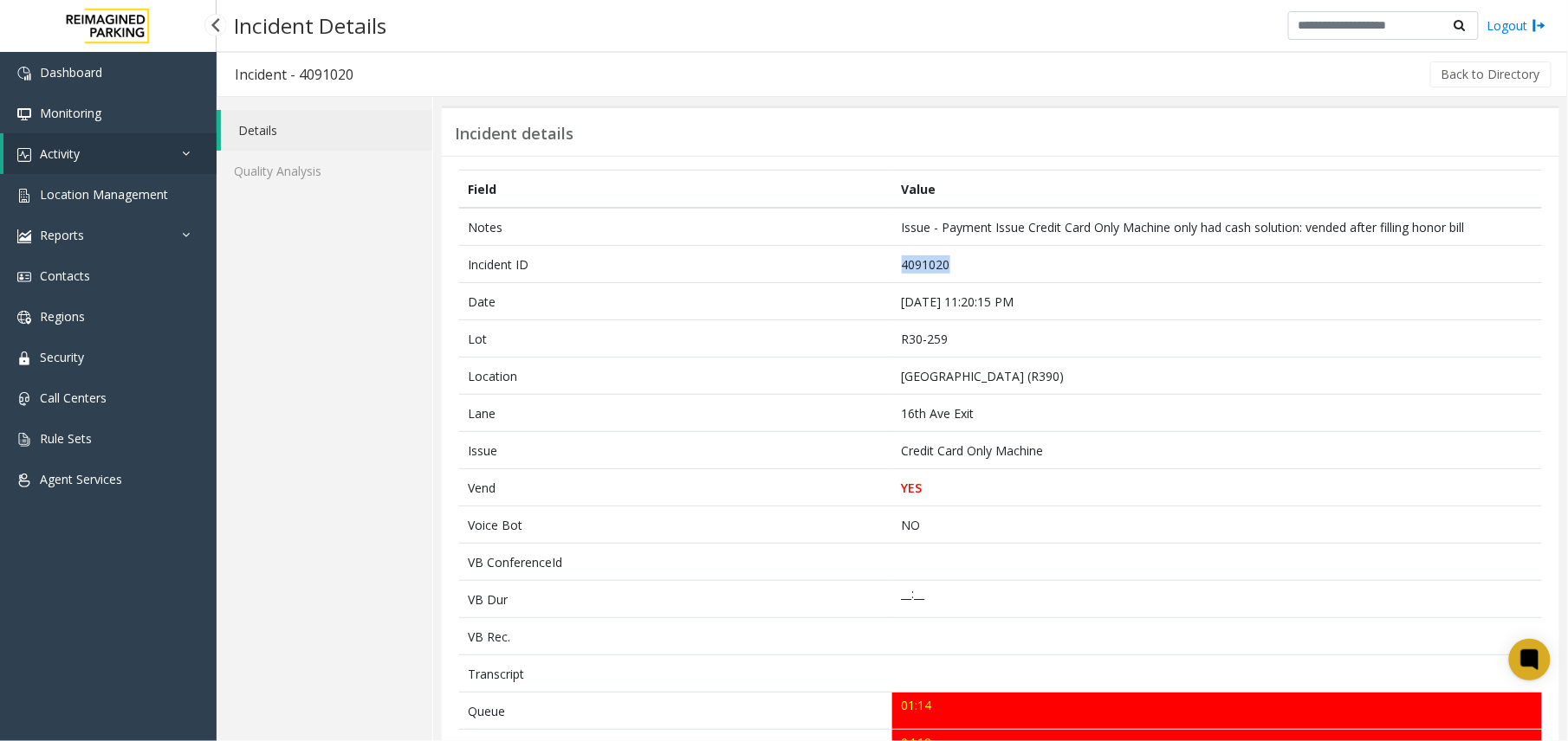
click at [102, 147] on link "Activity" at bounding box center [110, 154] width 213 height 41
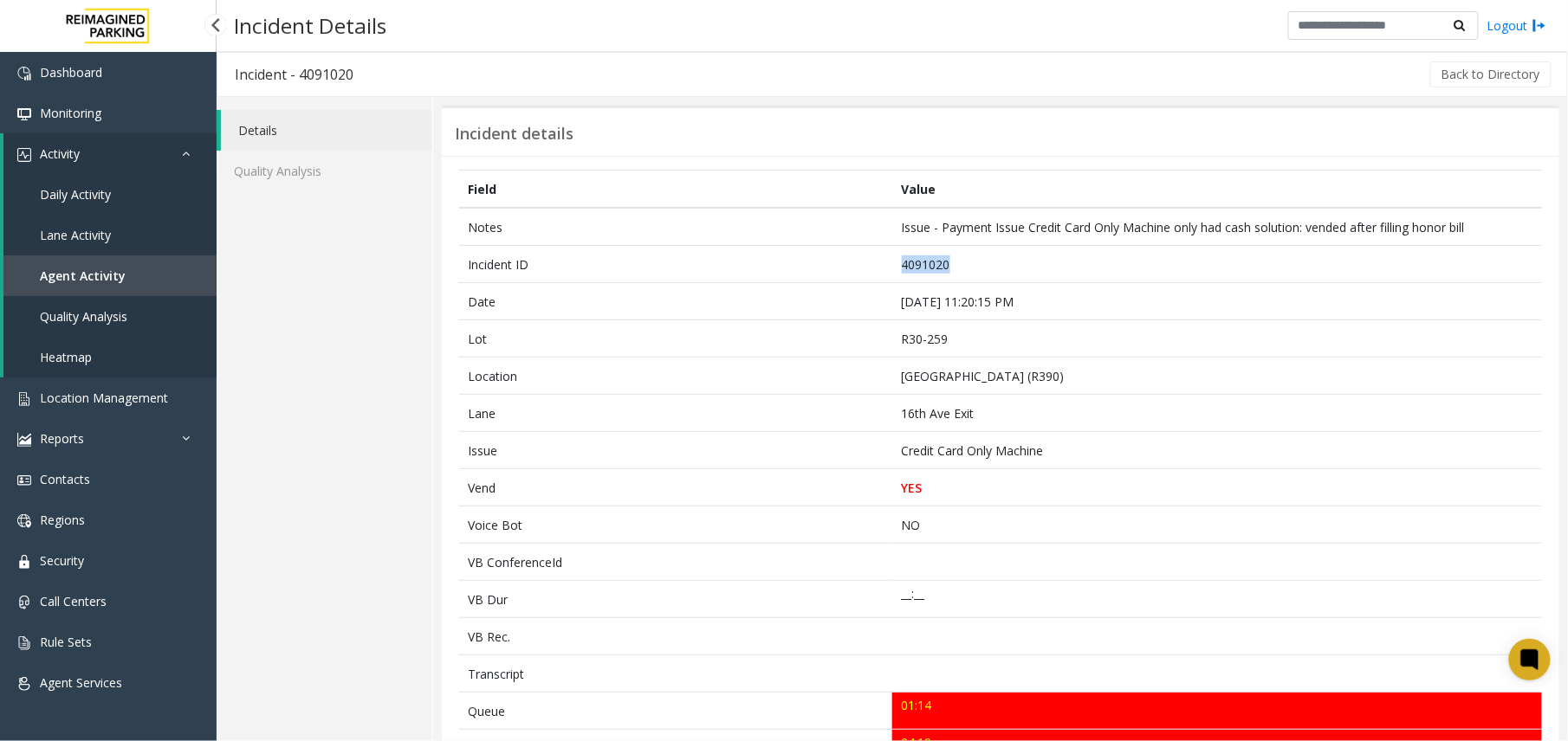
click at [88, 271] on span "Agent Activity" at bounding box center [82, 276] width 86 height 16
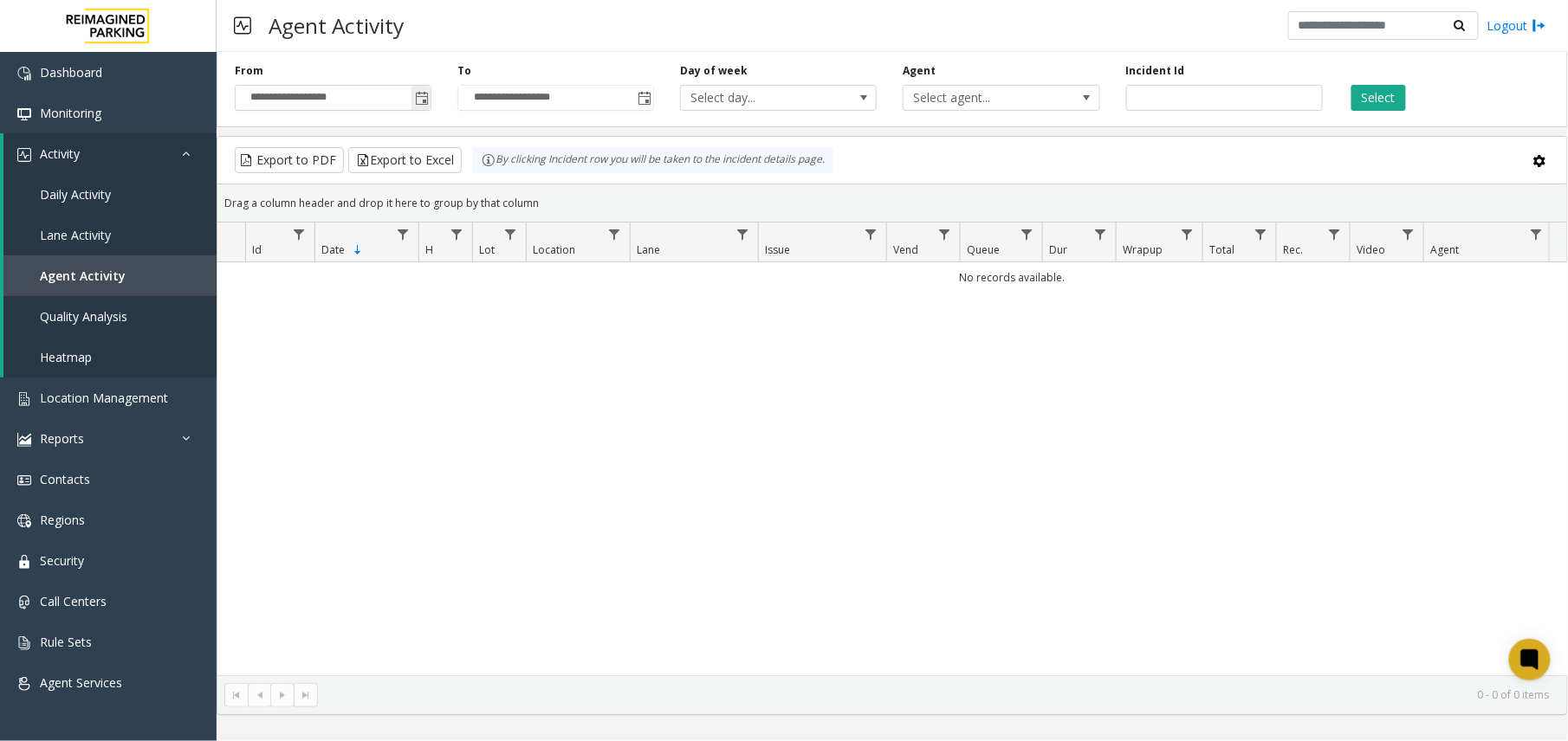
click at [420, 97] on span "Toggle popup" at bounding box center [422, 99] width 14 height 14
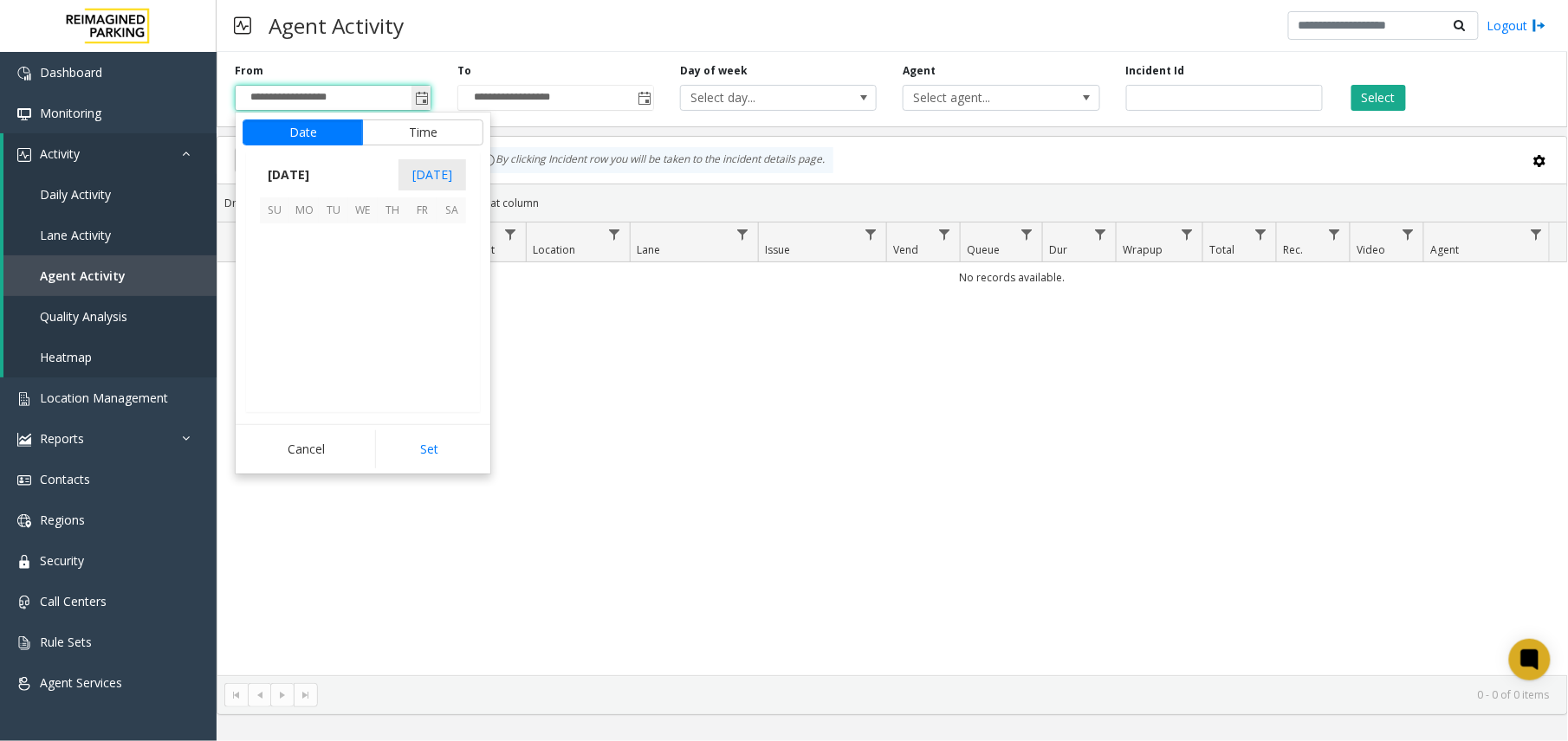
scroll to position [311041, 0]
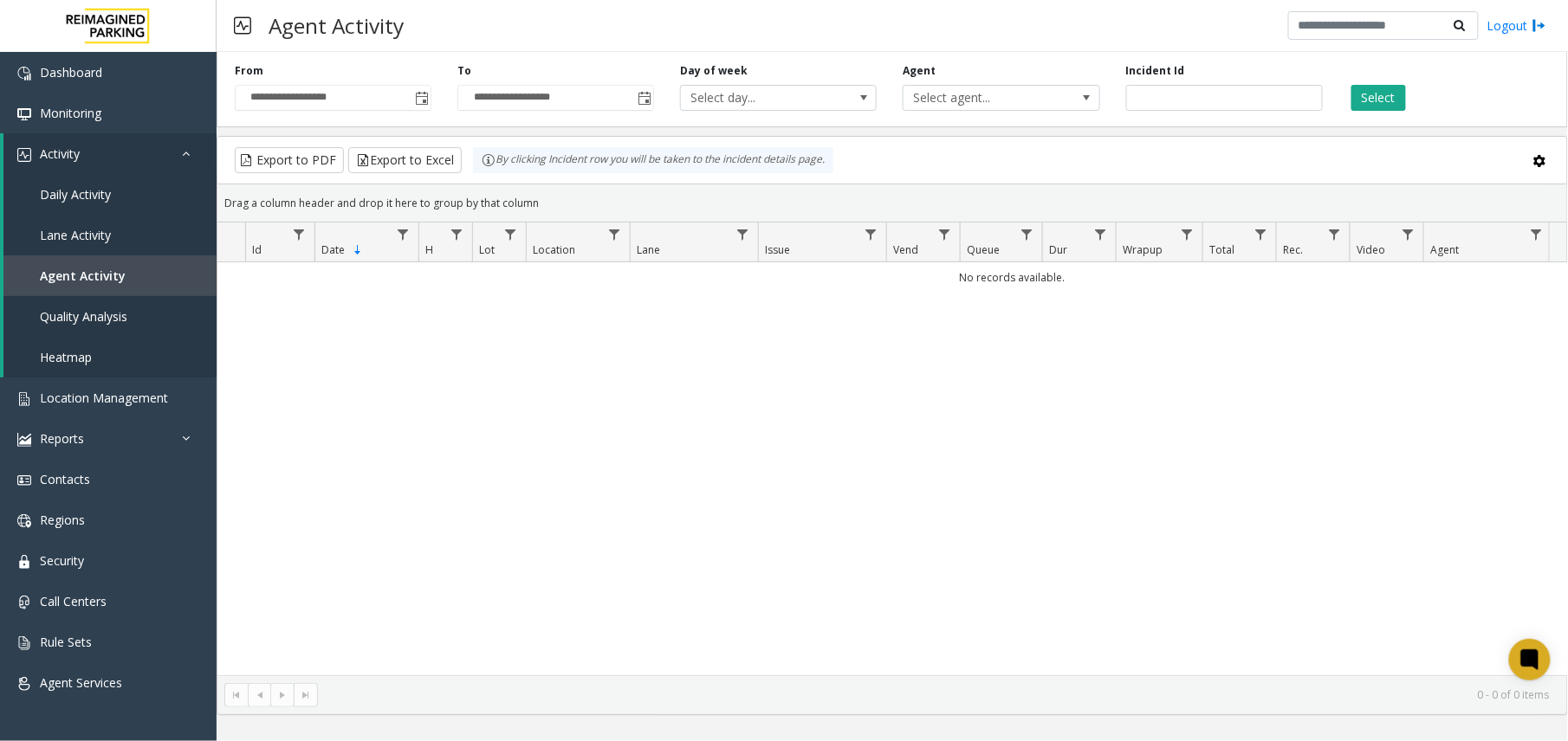
drag, startPoint x: 634, startPoint y: 388, endPoint x: 583, endPoint y: 327, distance: 79.5
click at [634, 388] on div "No records available." at bounding box center [892, 468] width 1350 height 413
